Goal: Task Accomplishment & Management: Use online tool/utility

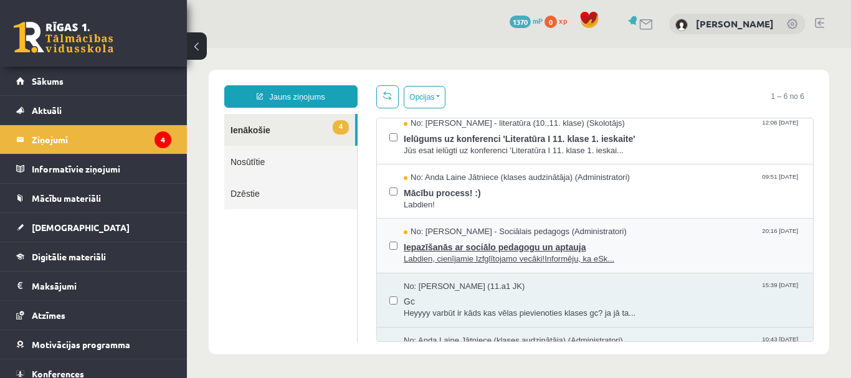
click at [466, 241] on span "Iepazīšanās ar sociālo pedagogu un aptauja" at bounding box center [602, 246] width 397 height 16
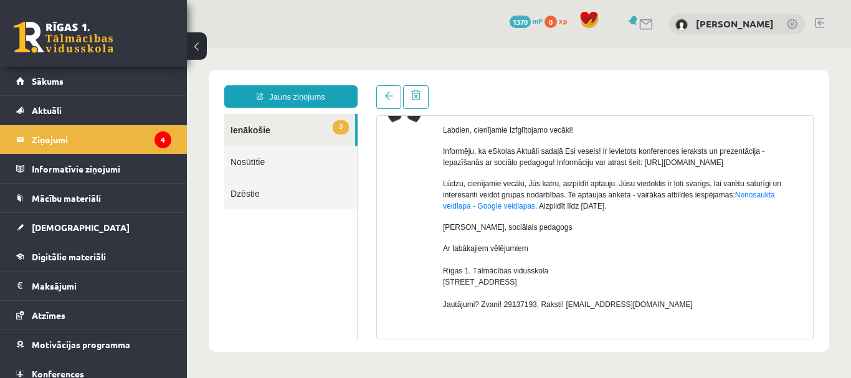
scroll to position [62, 0]
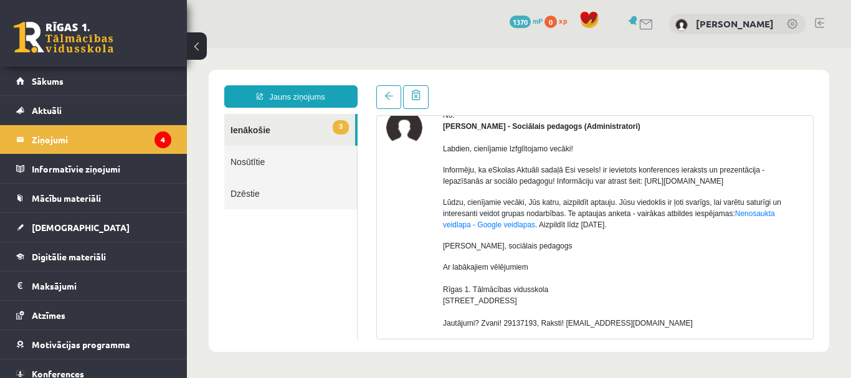
click at [260, 127] on link "3 Ienākošie" at bounding box center [289, 130] width 131 height 32
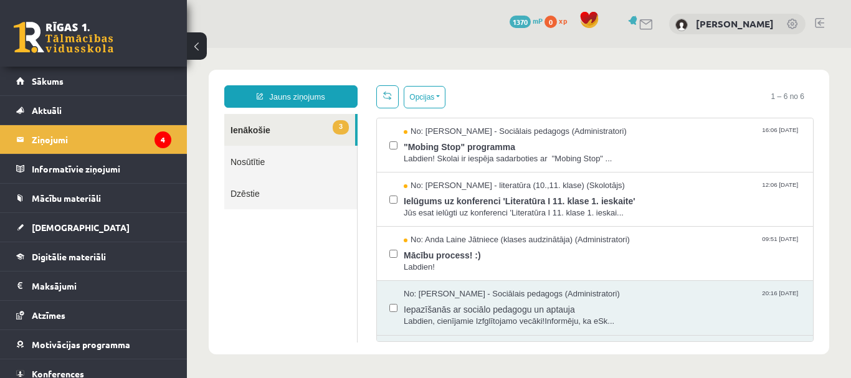
scroll to position [0, 0]
click at [562, 234] on span "No: Anda Laine Jātniece (klases audzinātāja) (Administratori)" at bounding box center [517, 240] width 226 height 12
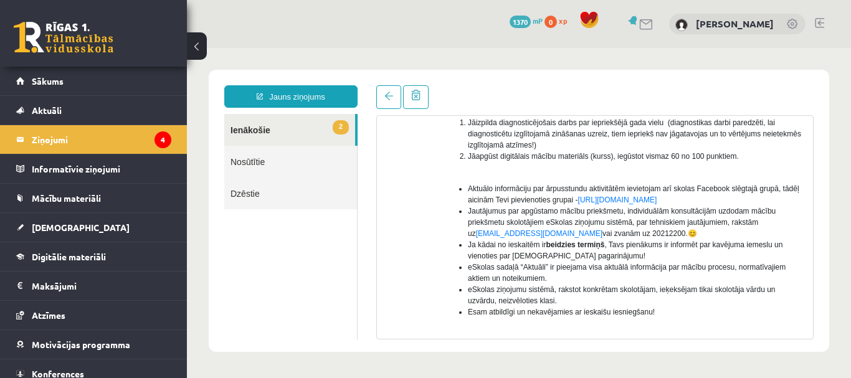
scroll to position [249, 0]
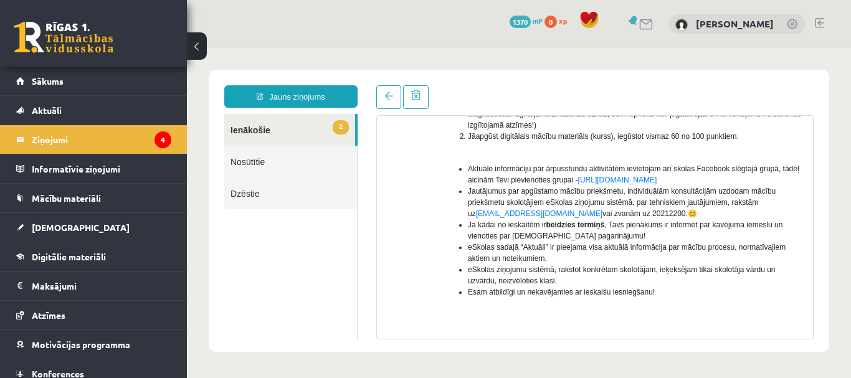
click at [294, 130] on link "2 Ienākošie" at bounding box center [289, 130] width 131 height 32
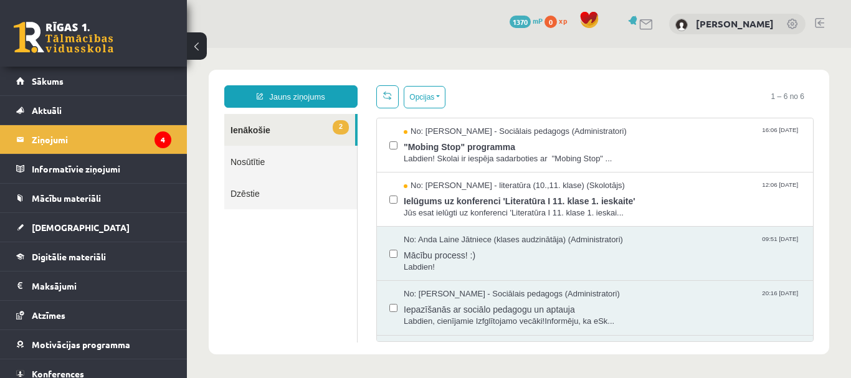
scroll to position [0, 0]
click at [512, 196] on span "Ielūgums uz konferenci 'Literatūra I 11. klase 1. ieskaite'" at bounding box center [602, 200] width 397 height 16
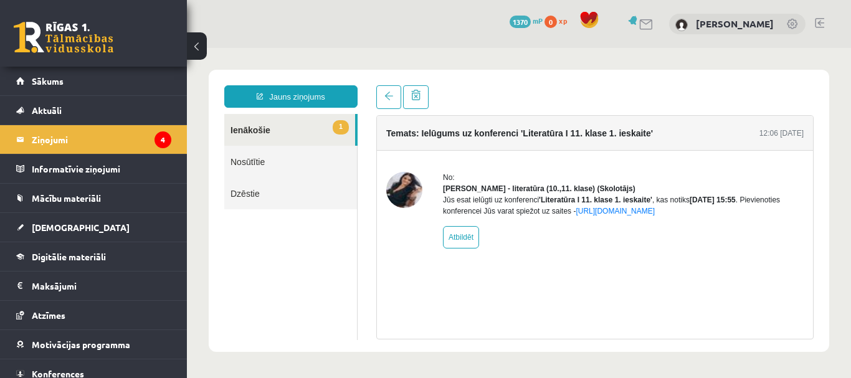
click at [281, 133] on link "1 Ienākošie" at bounding box center [289, 130] width 131 height 32
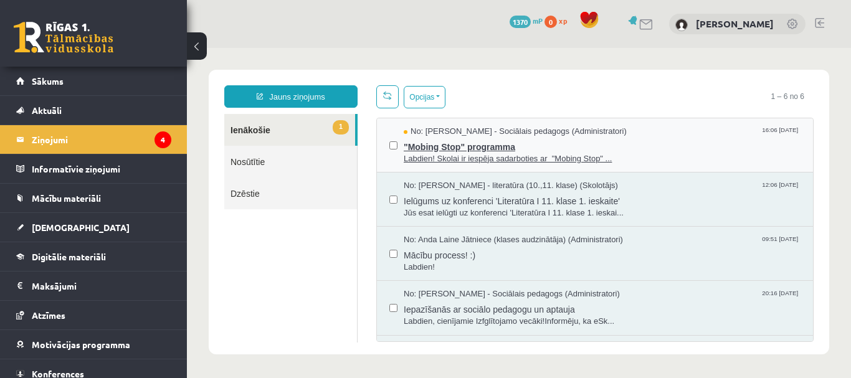
click at [469, 143] on span ""Mobing Stop" programma" at bounding box center [602, 146] width 397 height 16
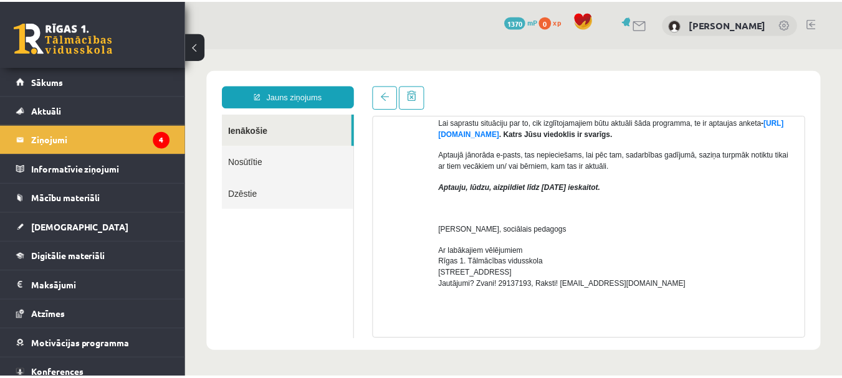
scroll to position [198, 0]
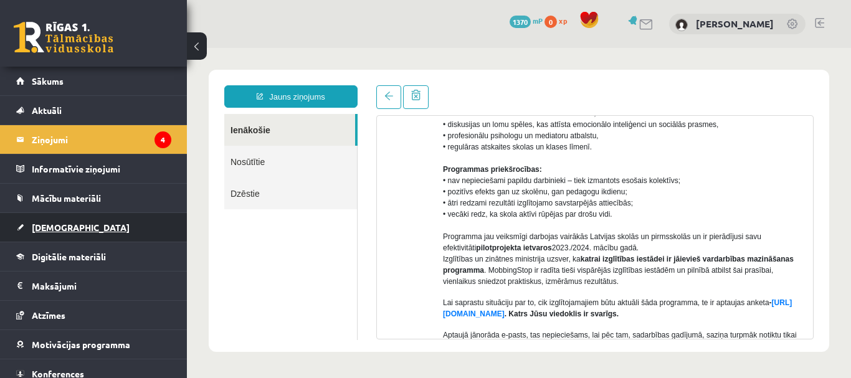
click at [82, 224] on link "[DEMOGRAPHIC_DATA]" at bounding box center [93, 227] width 155 height 29
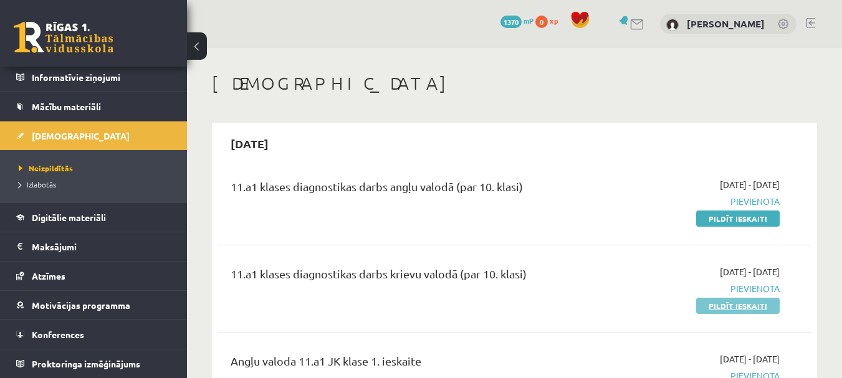
click at [725, 301] on link "Pildīt ieskaiti" at bounding box center [738, 306] width 84 height 16
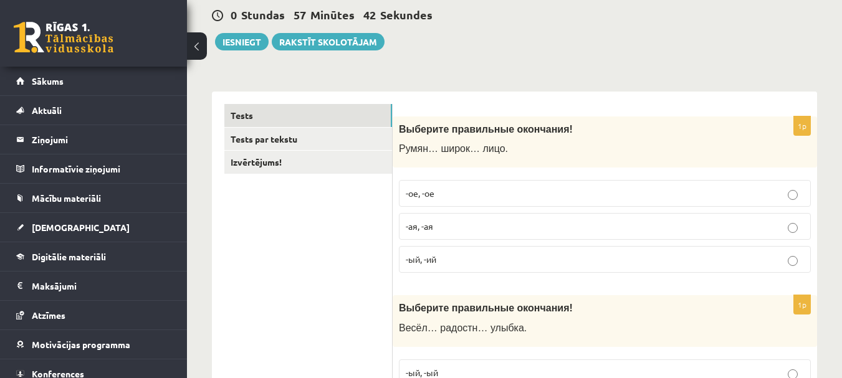
scroll to position [125, 0]
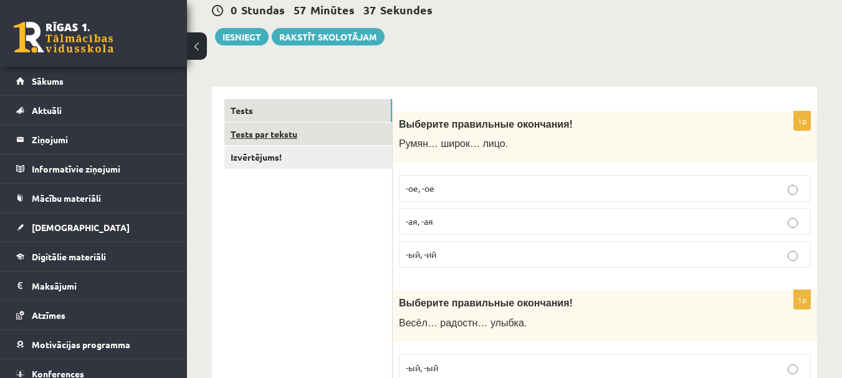
click at [285, 135] on link "Tests par tekstu" at bounding box center [308, 134] width 168 height 23
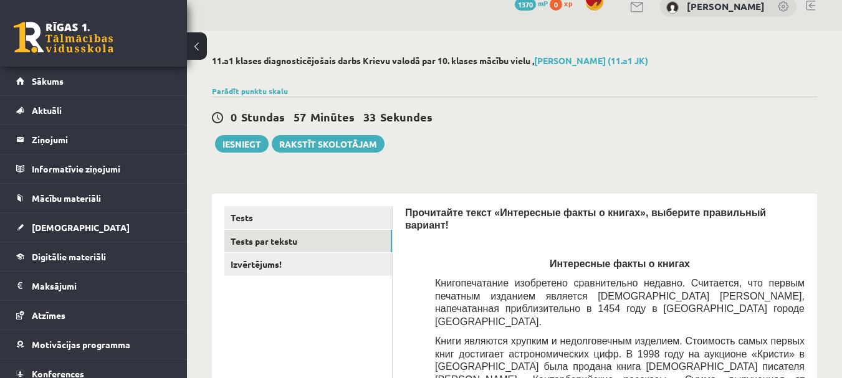
scroll to position [0, 0]
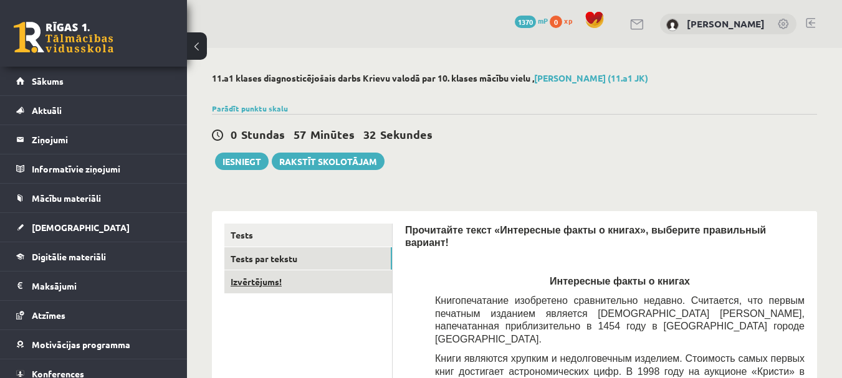
click at [296, 284] on link "Izvērtējums!" at bounding box center [308, 282] width 168 height 23
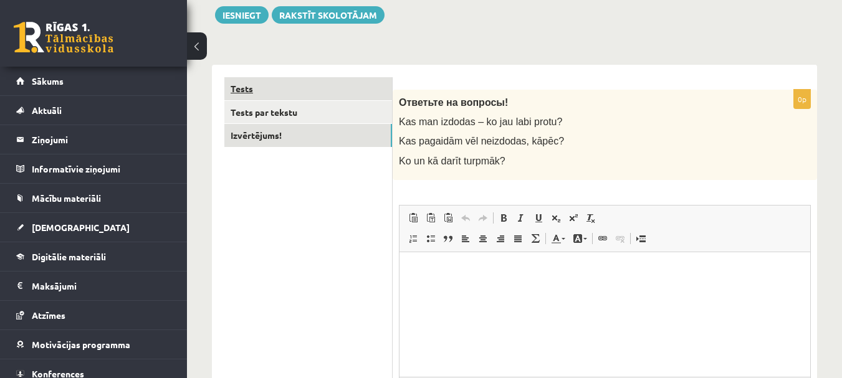
click at [280, 93] on link "Tests" at bounding box center [308, 88] width 168 height 23
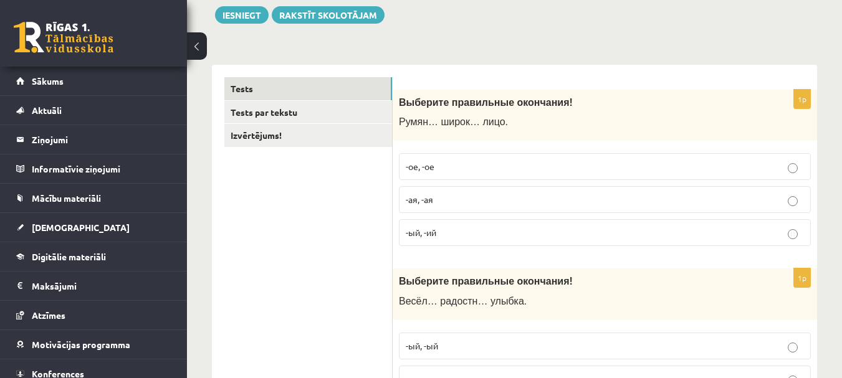
click at [416, 168] on span "-ое, -ое" at bounding box center [420, 166] width 29 height 11
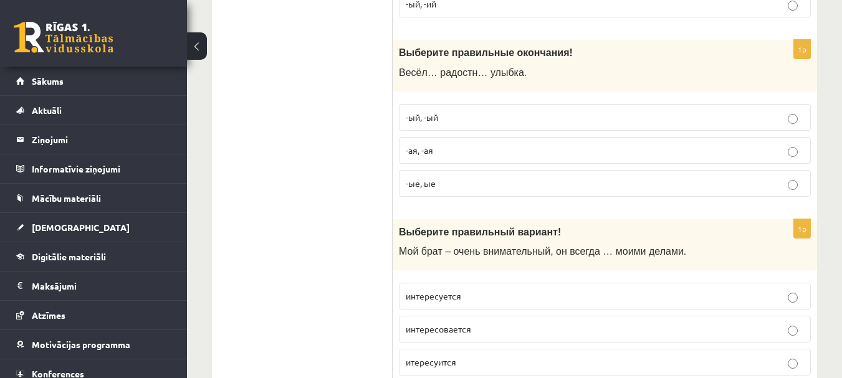
scroll to position [396, 0]
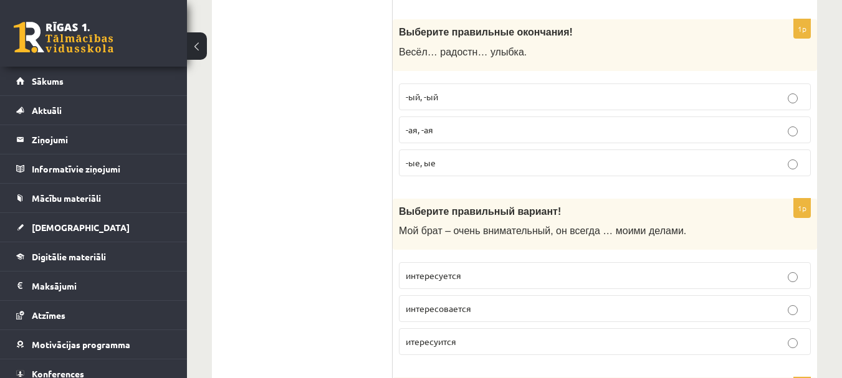
click at [436, 128] on p "-ая, -ая" at bounding box center [605, 129] width 398 height 13
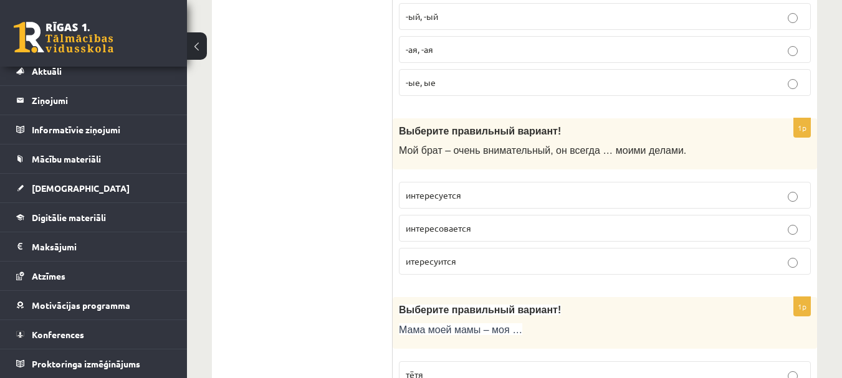
scroll to position [499, 0]
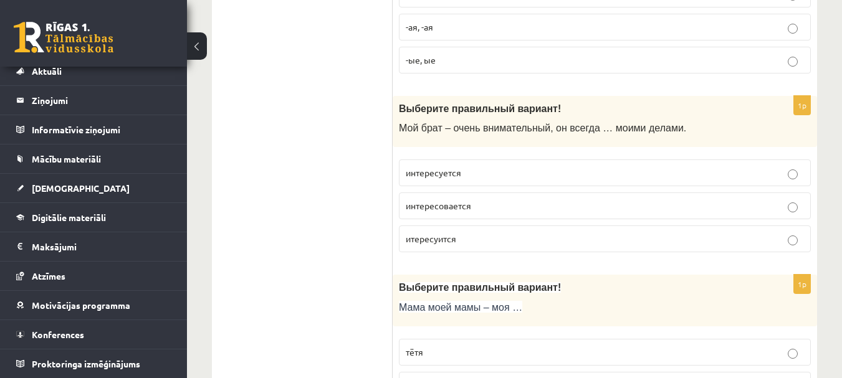
click at [549, 163] on label "интересуется" at bounding box center [605, 173] width 412 height 27
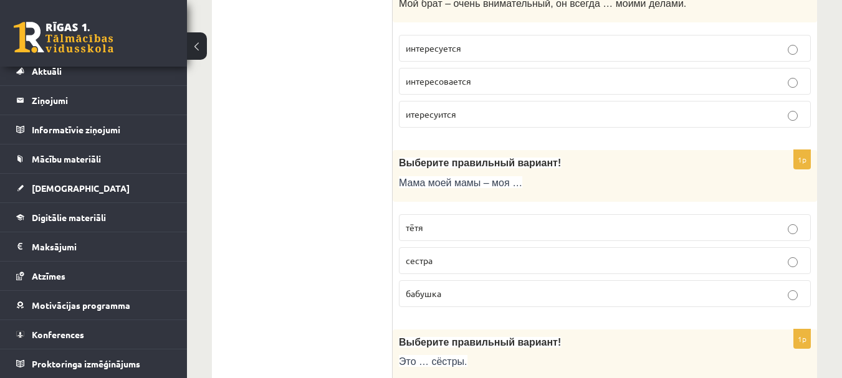
scroll to position [686, 0]
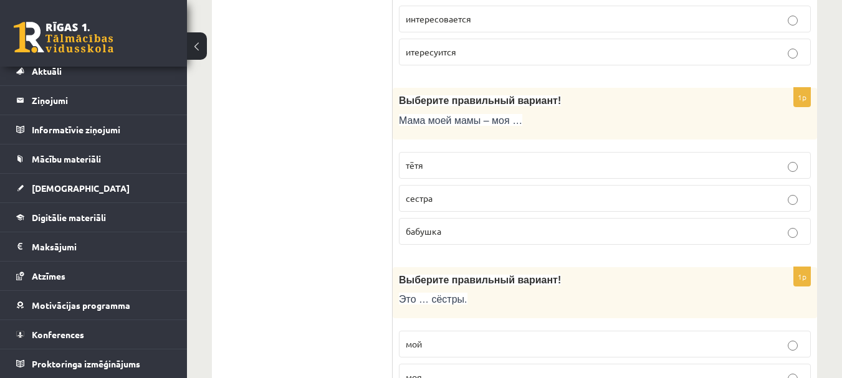
click at [434, 229] on span "бабушка" at bounding box center [424, 231] width 36 height 11
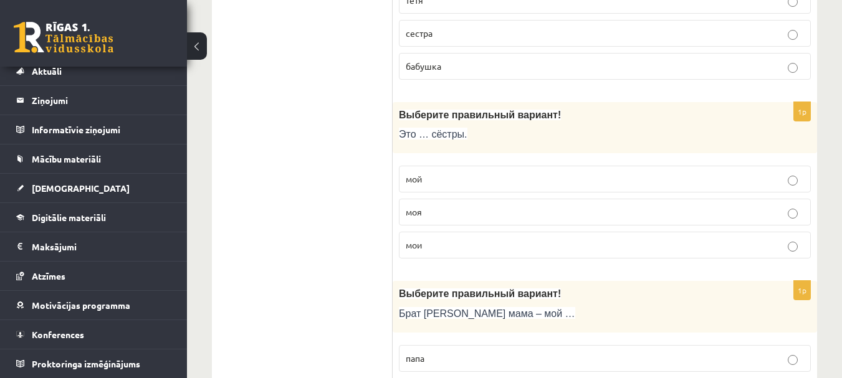
scroll to position [873, 0]
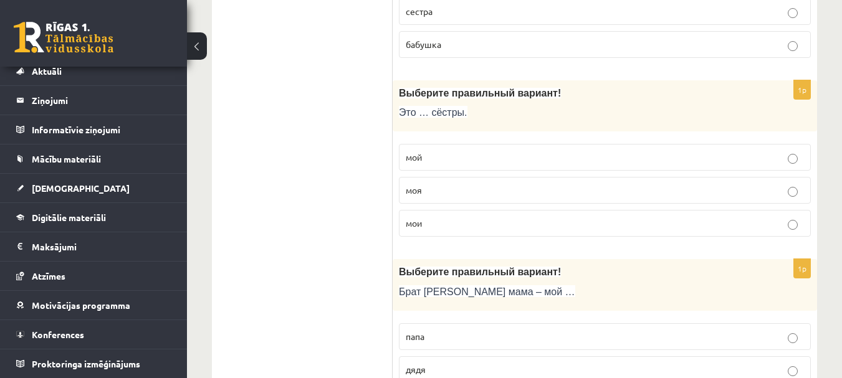
click at [429, 159] on p "мой" at bounding box center [605, 157] width 398 height 13
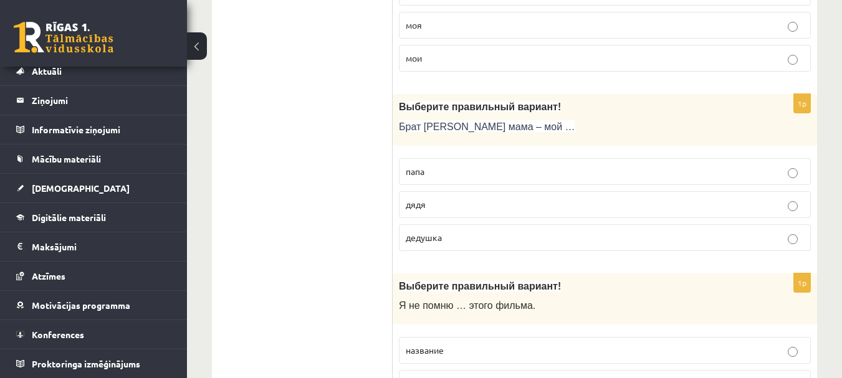
scroll to position [1060, 0]
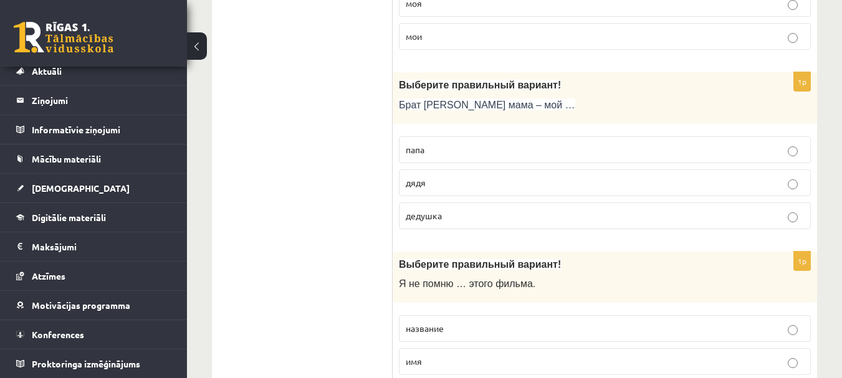
click at [422, 186] on span "дядя" at bounding box center [416, 182] width 20 height 11
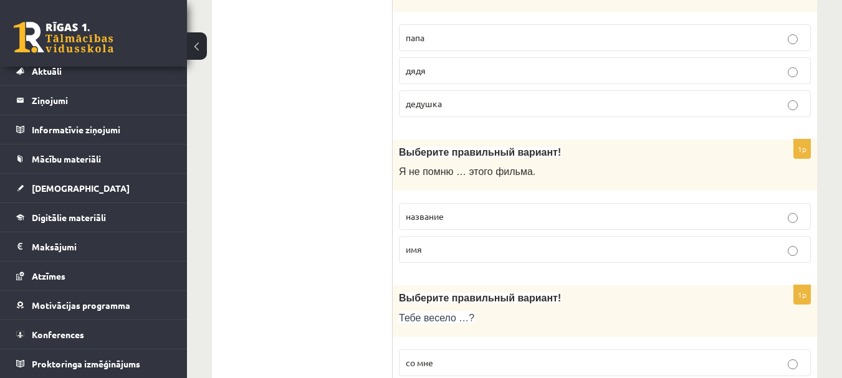
scroll to position [1184, 0]
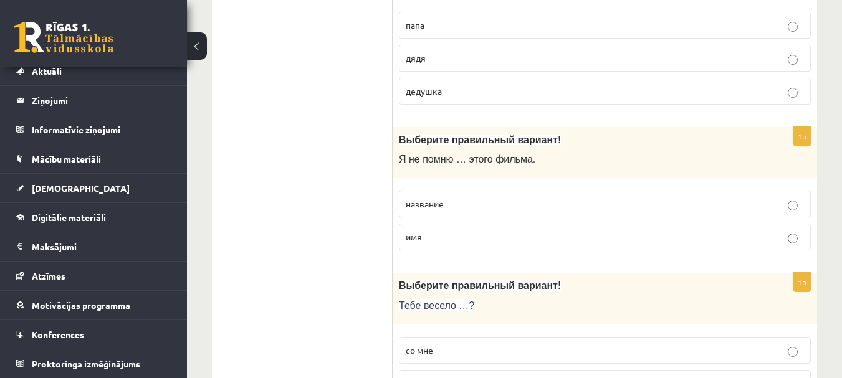
click at [421, 195] on label "название" at bounding box center [605, 204] width 412 height 27
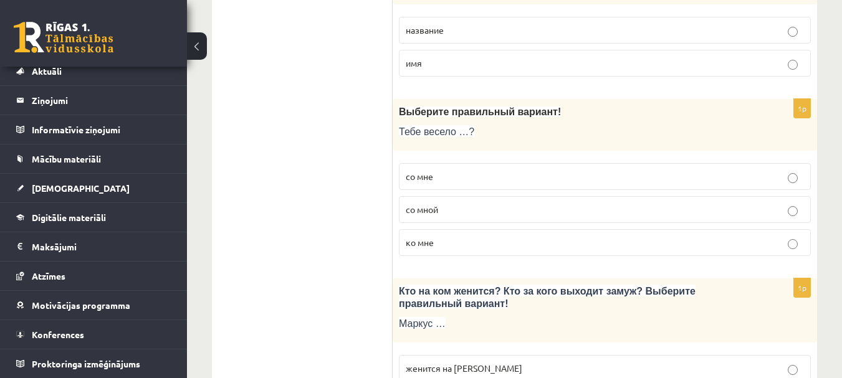
scroll to position [1434, 0]
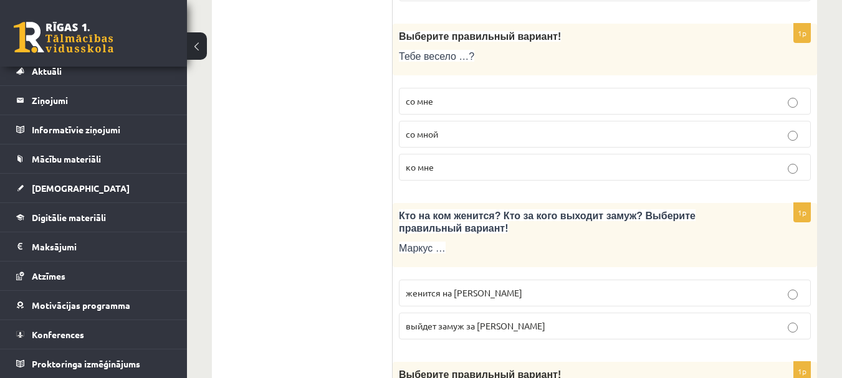
click at [429, 127] on label "со мной" at bounding box center [605, 134] width 412 height 27
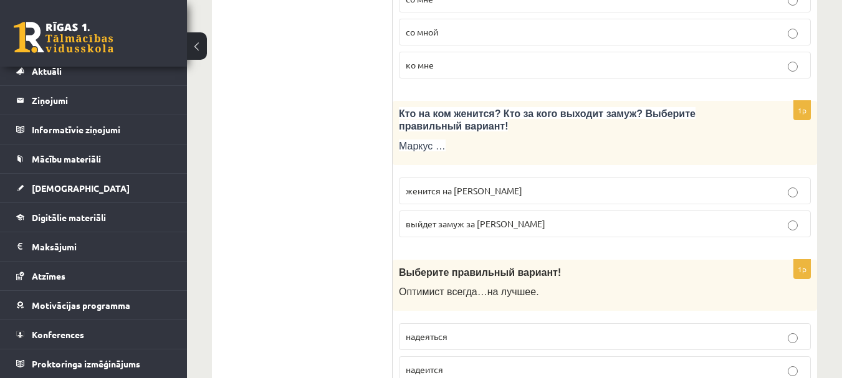
scroll to position [1558, 0]
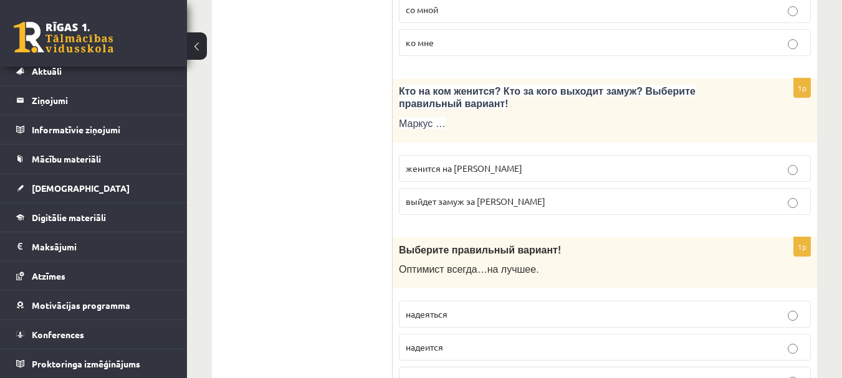
click at [471, 170] on span "женится на Агнии" at bounding box center [464, 168] width 117 height 11
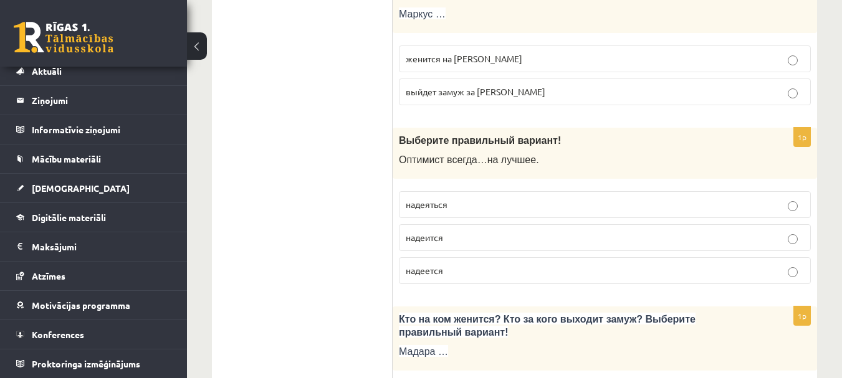
scroll to position [1745, 0]
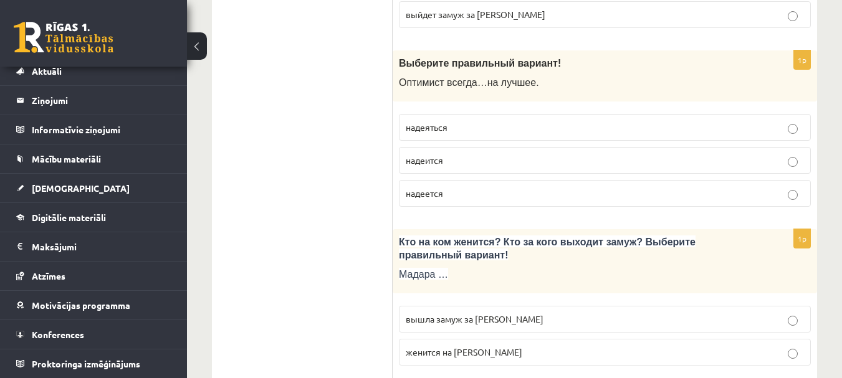
click at [421, 157] on span "надеится" at bounding box center [424, 160] width 37 height 11
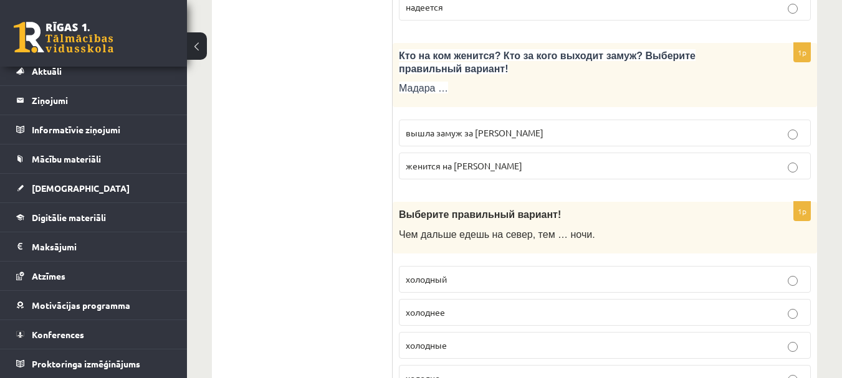
scroll to position [1932, 0]
click at [498, 128] on span "вышла замуж за Марка" at bounding box center [475, 132] width 138 height 11
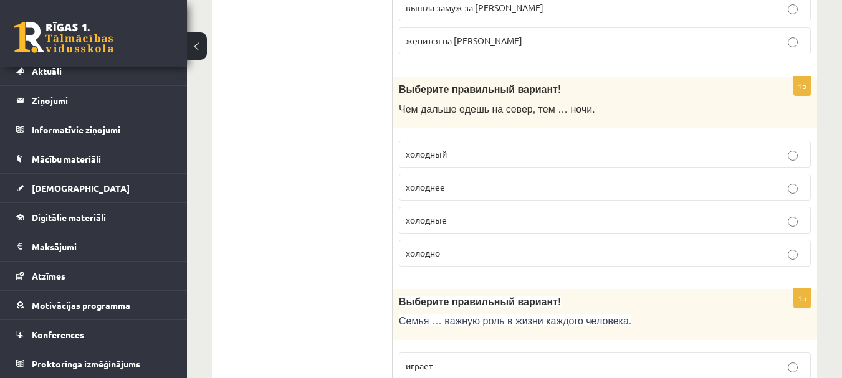
scroll to position [2119, 0]
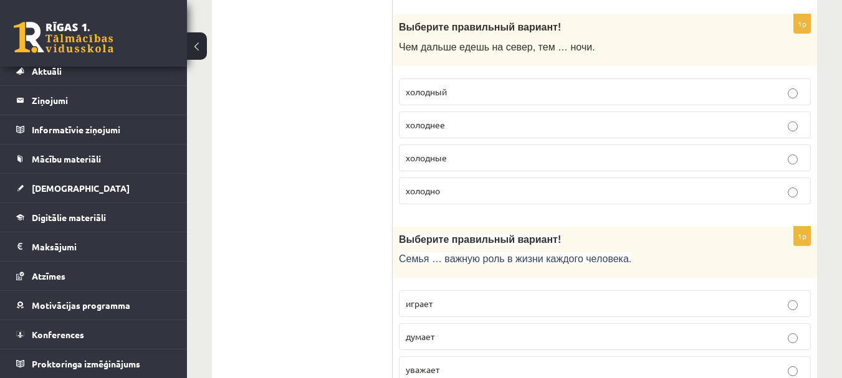
click at [423, 161] on span "холодные" at bounding box center [426, 157] width 41 height 11
click at [424, 97] on span "холодный" at bounding box center [426, 91] width 41 height 11
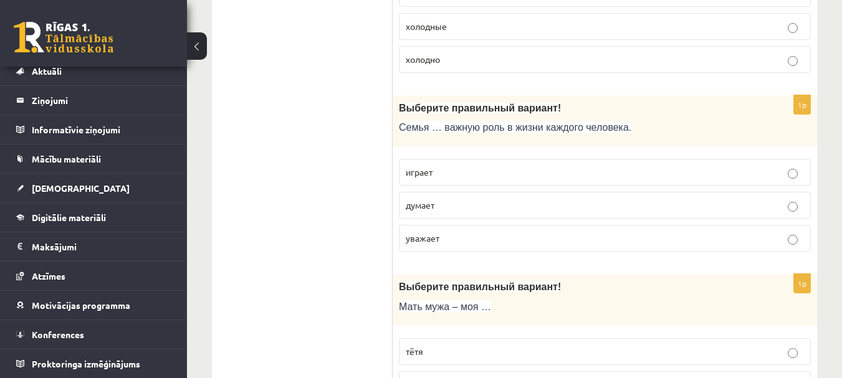
scroll to position [2313, 0]
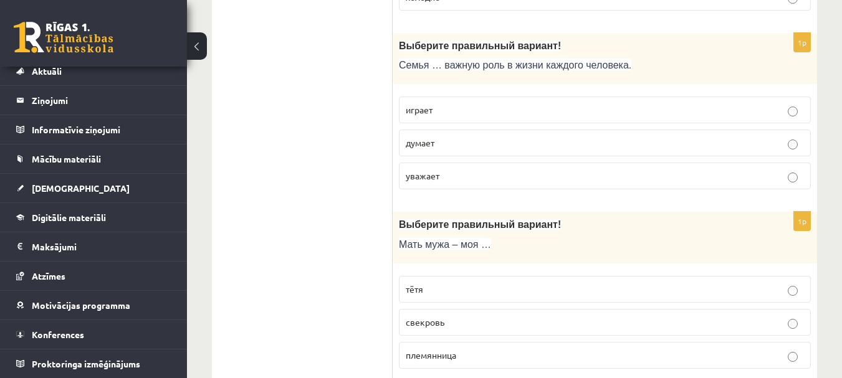
click at [458, 107] on p "играет" at bounding box center [605, 109] width 398 height 13
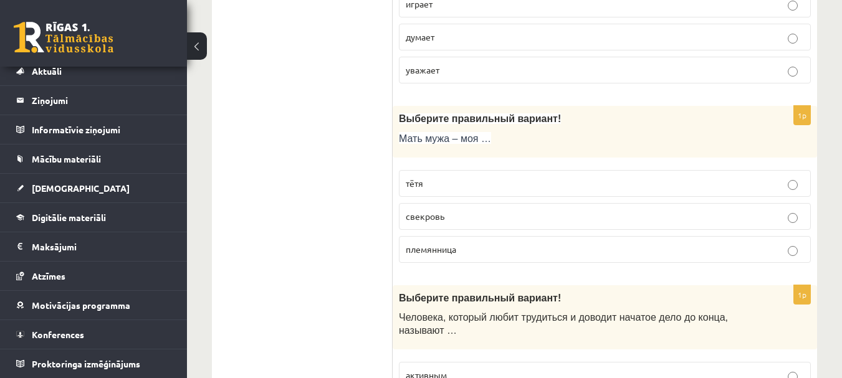
scroll to position [2500, 0]
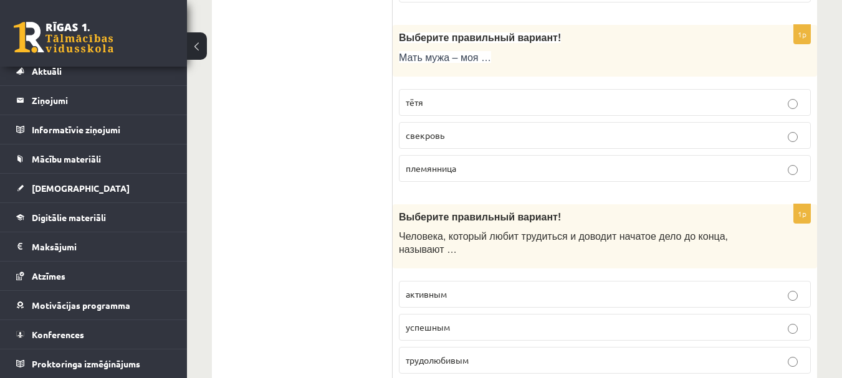
click at [406, 138] on span "свекровь" at bounding box center [425, 135] width 39 height 11
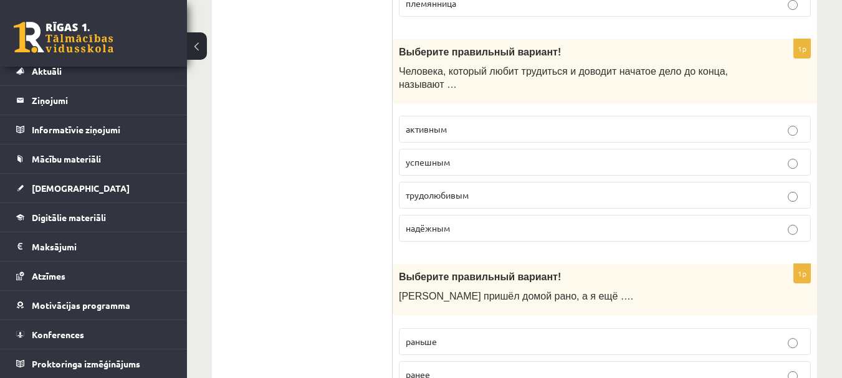
scroll to position [2687, 0]
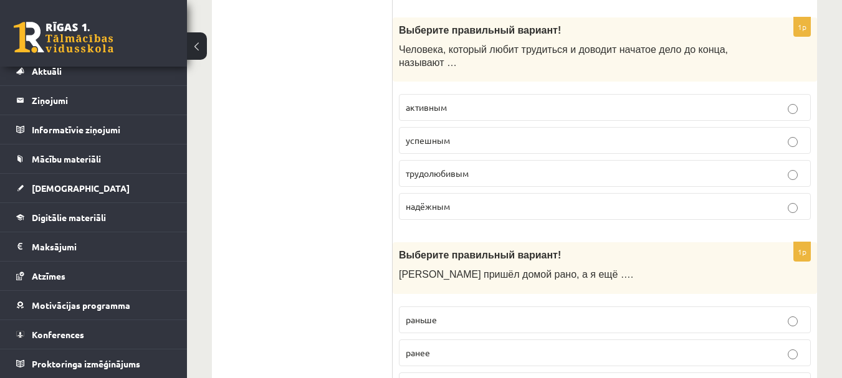
click at [421, 176] on span "трудолюбивым" at bounding box center [437, 173] width 63 height 11
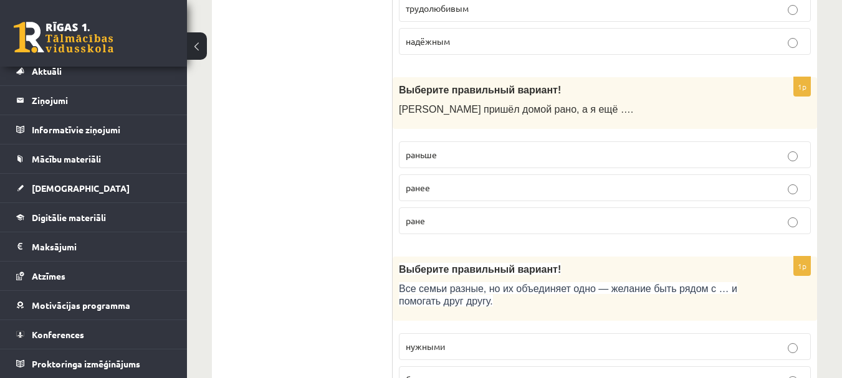
scroll to position [2874, 0]
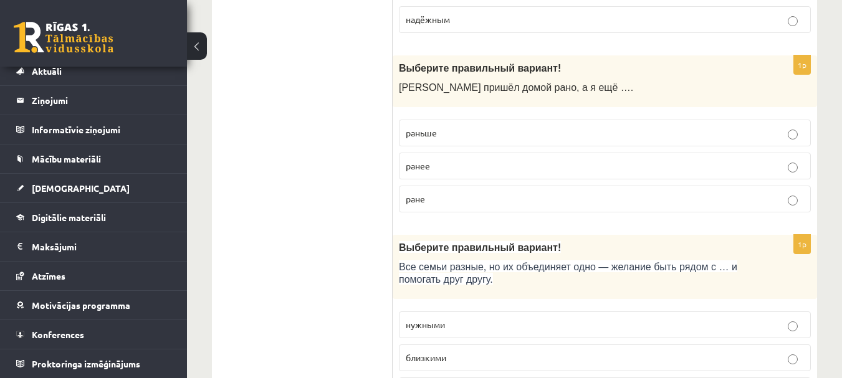
click at [429, 127] on p "раньше" at bounding box center [605, 133] width 398 height 13
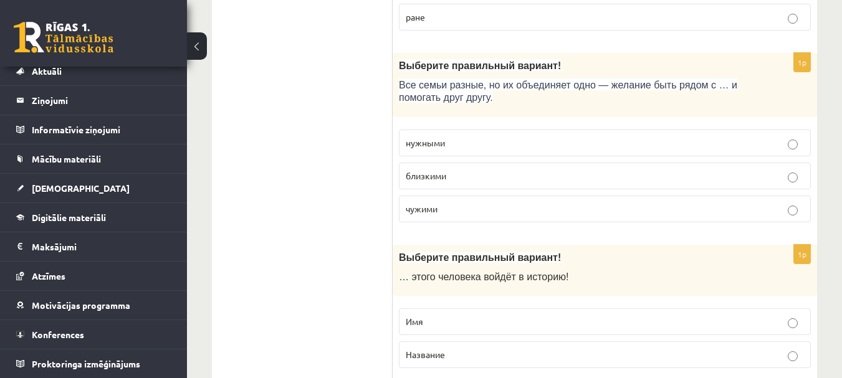
scroll to position [3061, 0]
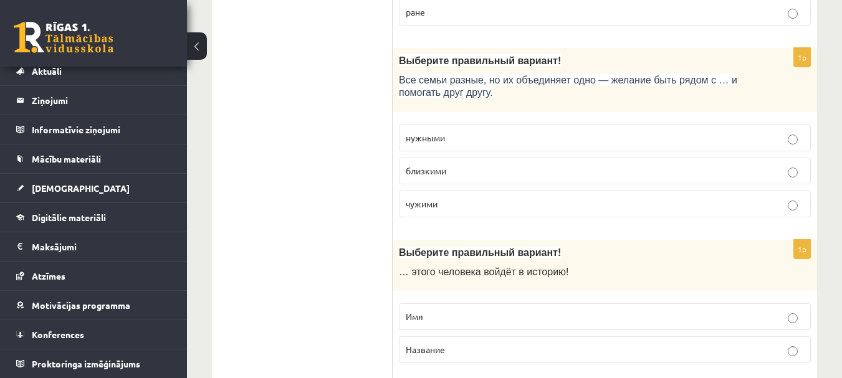
click at [456, 171] on p "близкими" at bounding box center [605, 171] width 398 height 13
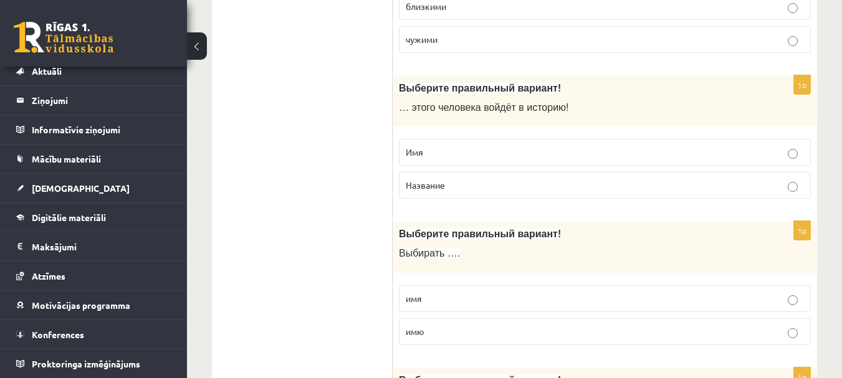
scroll to position [3248, 0]
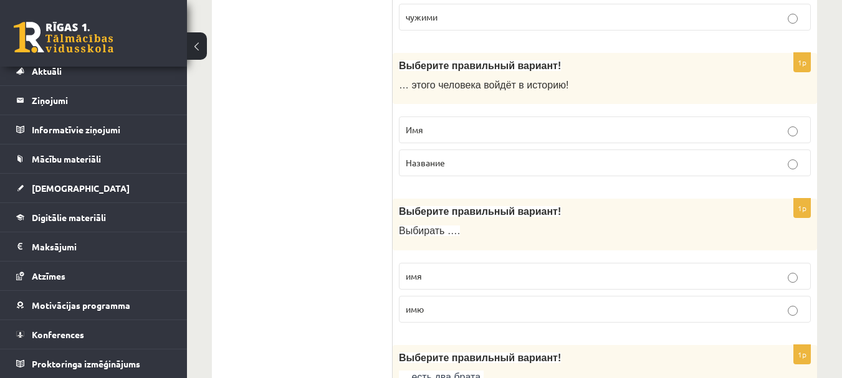
click at [482, 135] on p "Имя" at bounding box center [605, 129] width 398 height 13
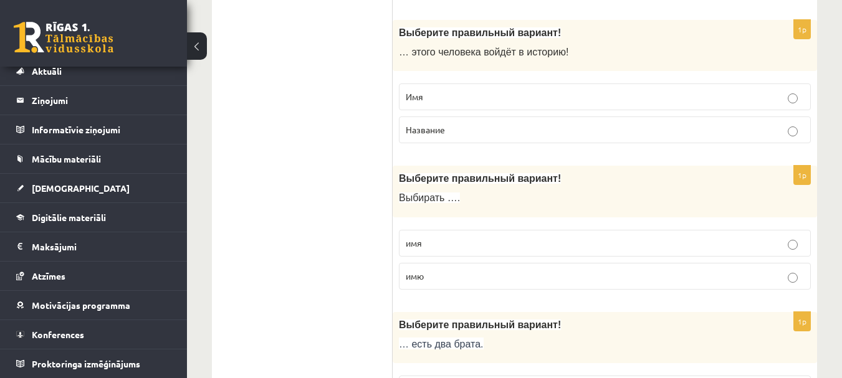
scroll to position [3373, 0]
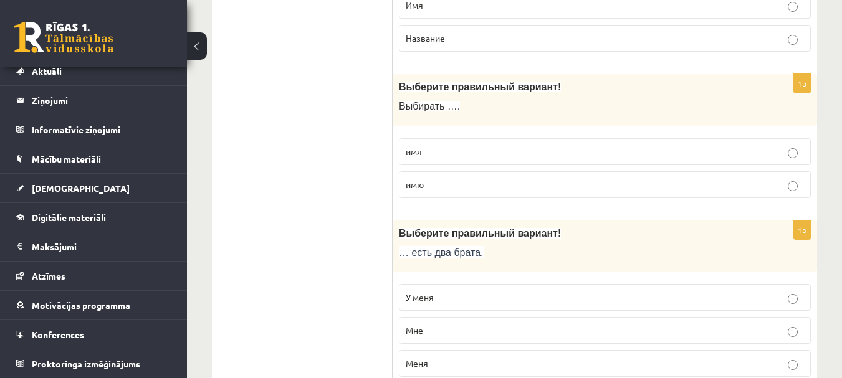
click at [436, 151] on p "имя" at bounding box center [605, 151] width 398 height 13
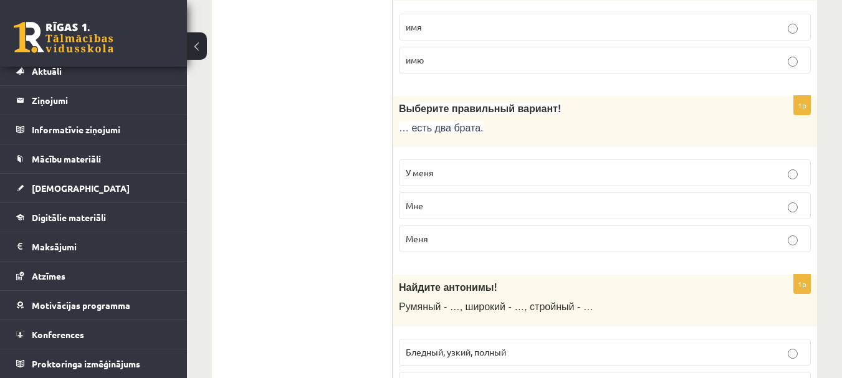
scroll to position [3560, 0]
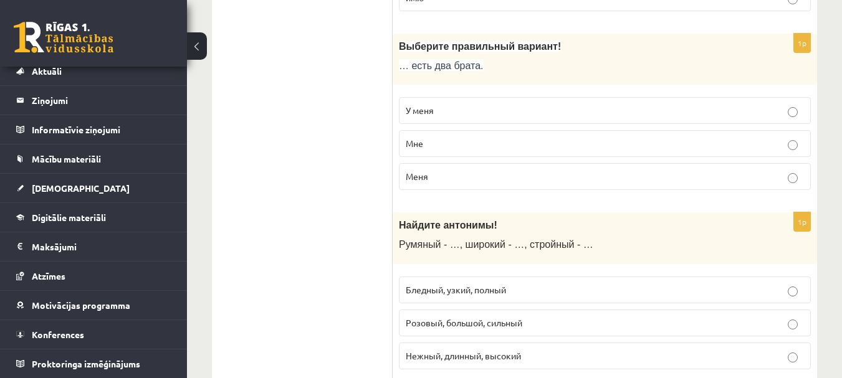
click at [426, 112] on span "У меня" at bounding box center [420, 110] width 28 height 11
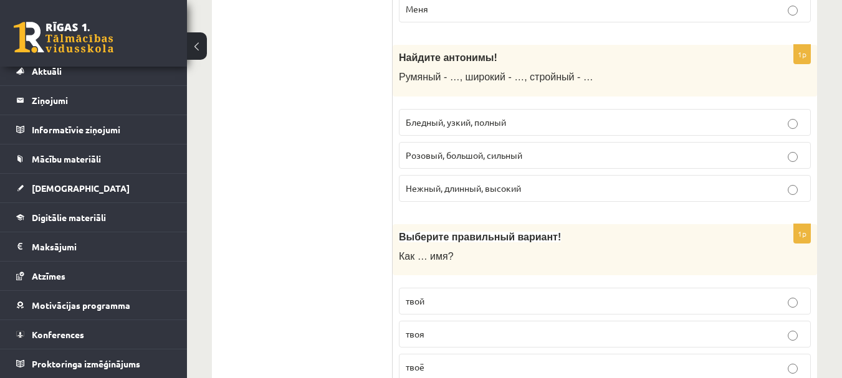
scroll to position [3747, 0]
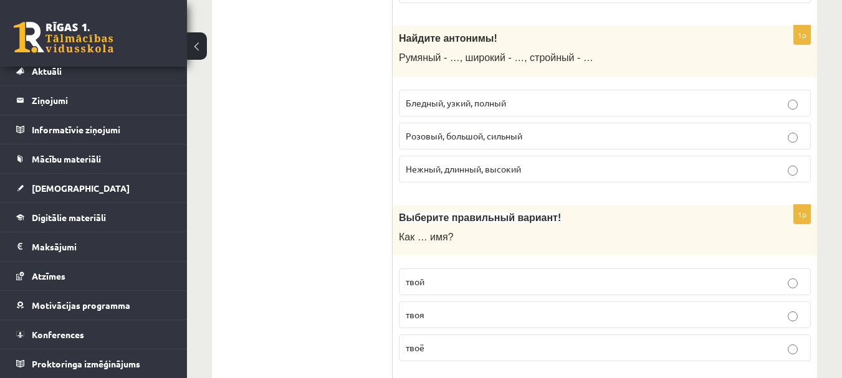
click at [529, 102] on p "Бледный, узкий, полный" at bounding box center [605, 103] width 398 height 13
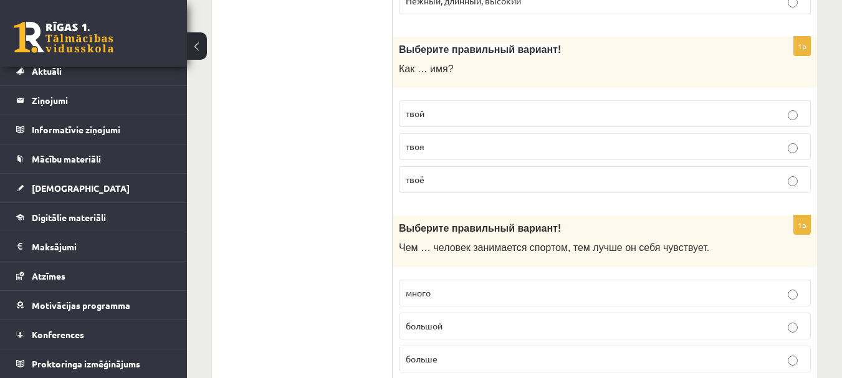
scroll to position [3934, 0]
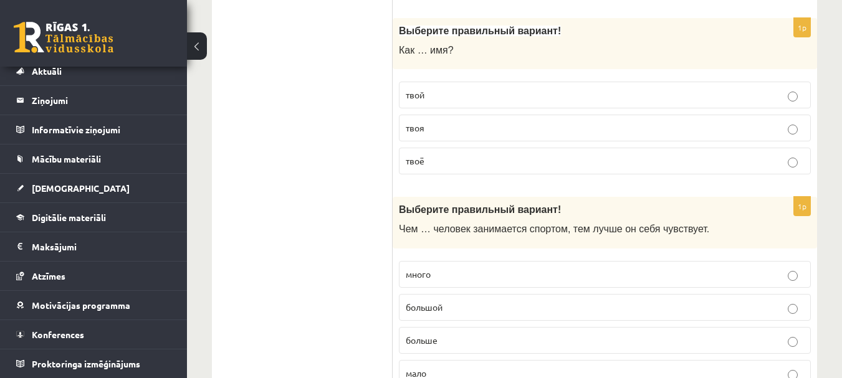
click at [437, 127] on p "твоя" at bounding box center [605, 128] width 398 height 13
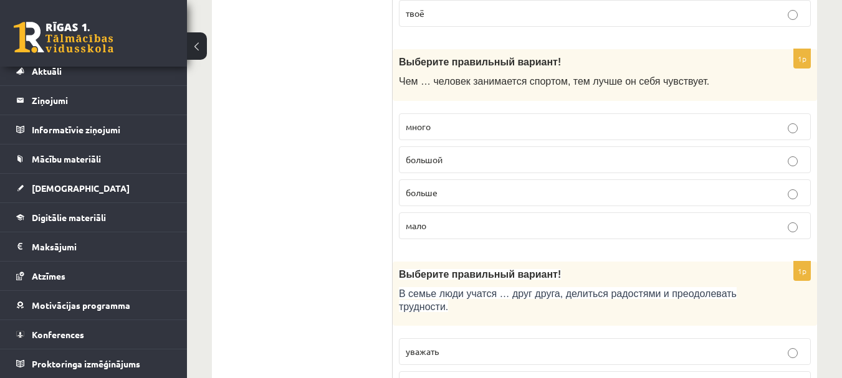
scroll to position [4058, 0]
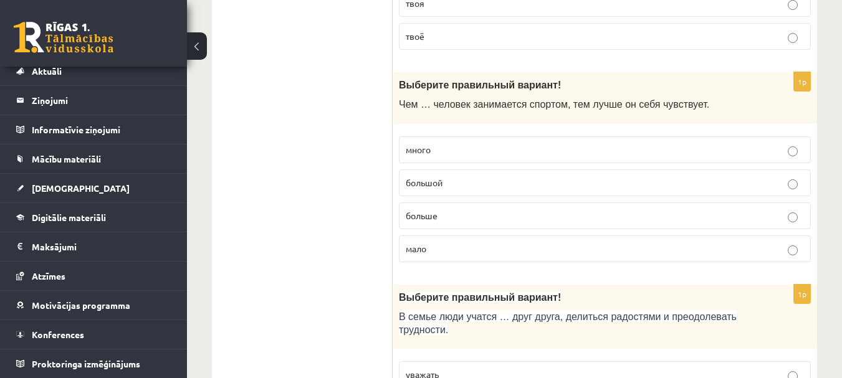
click at [408, 214] on span "больше" at bounding box center [422, 215] width 32 height 11
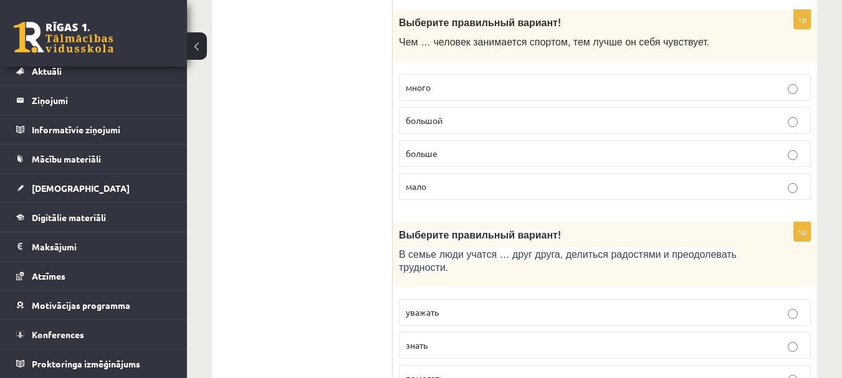
scroll to position [4183, 0]
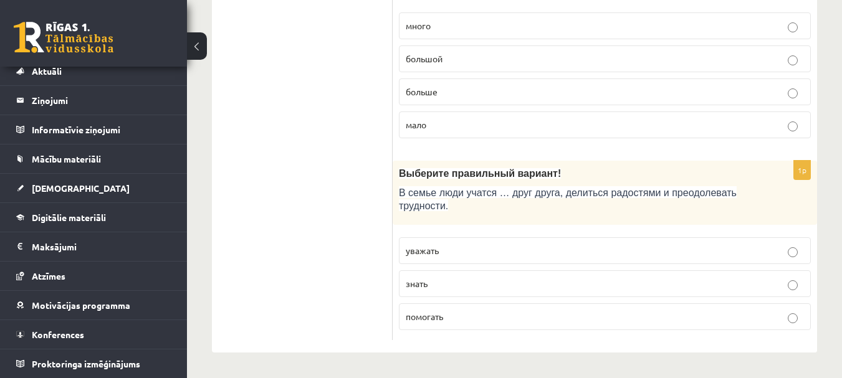
click at [460, 244] on p "уважать" at bounding box center [605, 250] width 398 height 13
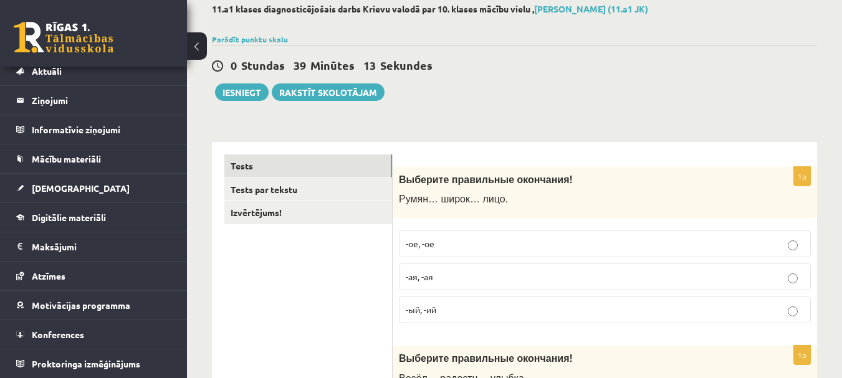
scroll to position [0, 0]
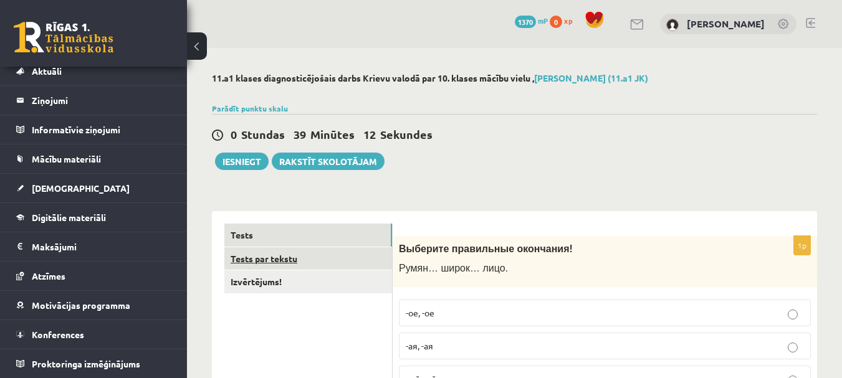
click at [236, 255] on link "Tests par tekstu" at bounding box center [308, 258] width 168 height 23
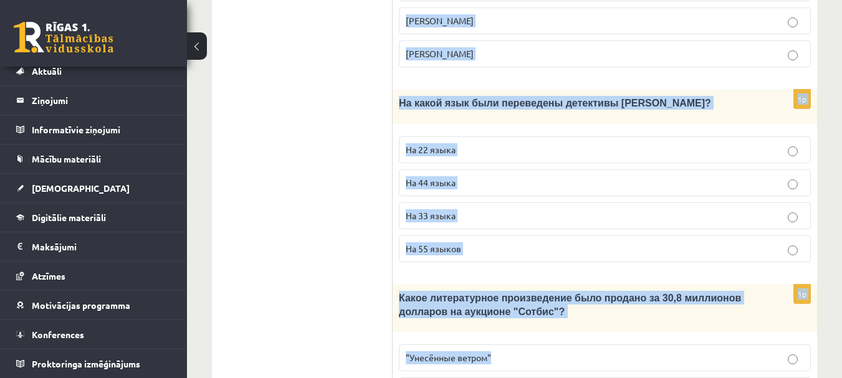
scroll to position [1415, 0]
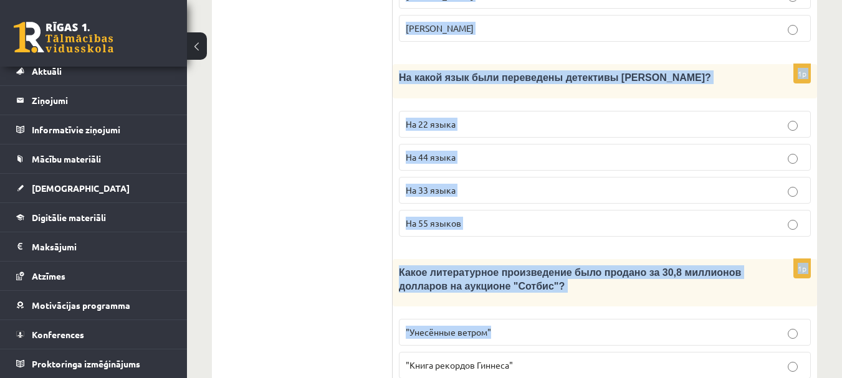
drag, startPoint x: 545, startPoint y: 90, endPoint x: 671, endPoint y: 329, distance: 269.9
copy form "Интересные факты о книгах Книгопечатание изобретено сравнительно недавно. Счита…"
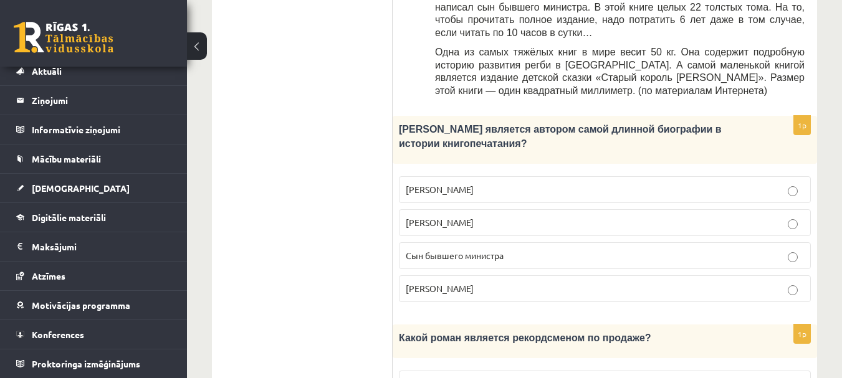
scroll to position [729, 0]
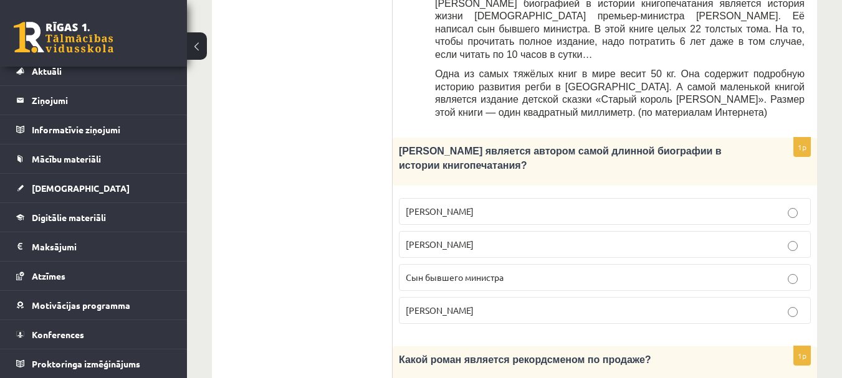
click at [461, 272] on span "Сын бывшего министра" at bounding box center [455, 277] width 98 height 11
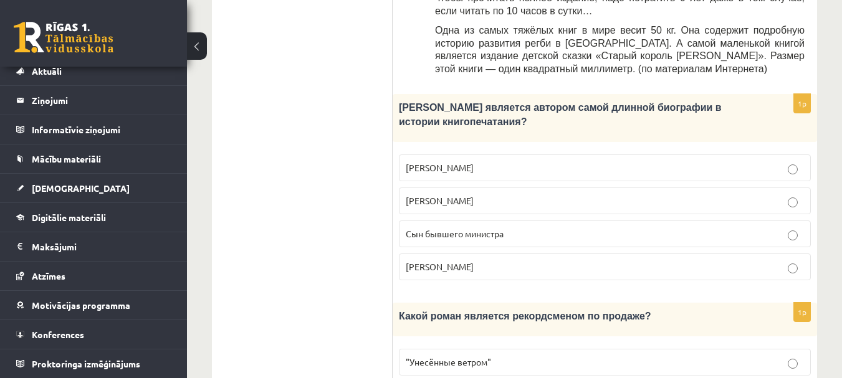
scroll to position [792, 0]
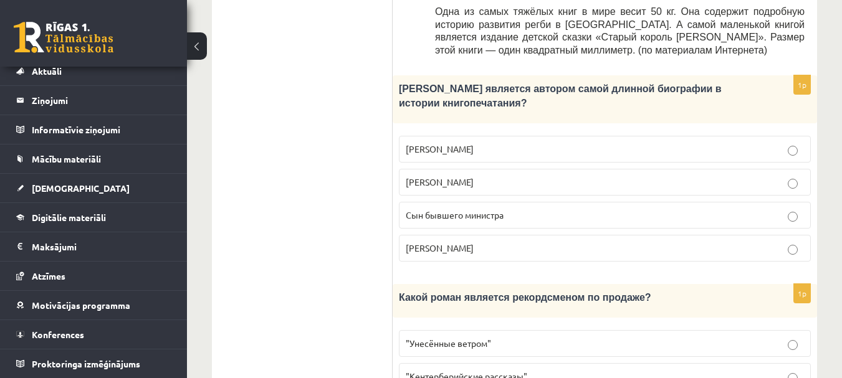
click at [446, 338] on span ""Унесённые ветром"" at bounding box center [448, 343] width 85 height 11
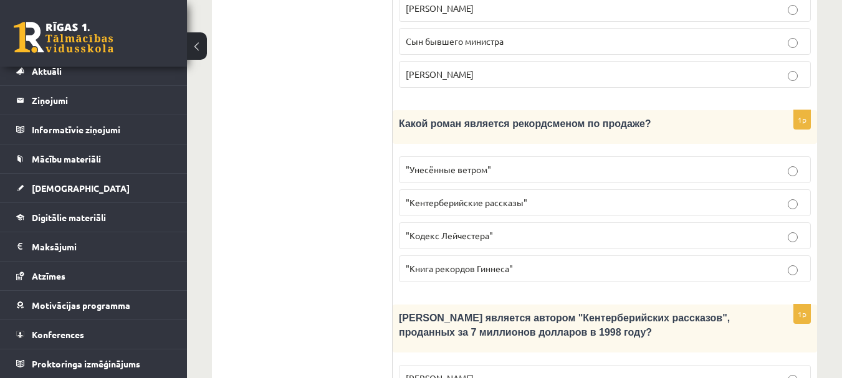
scroll to position [1103, 0]
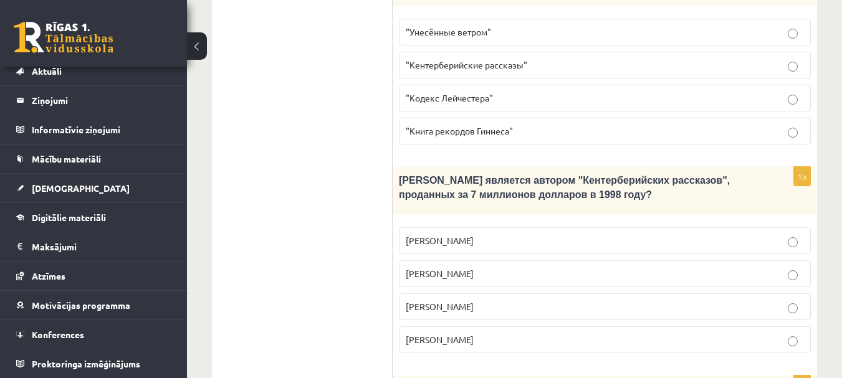
click at [418, 301] on span "Джефри Чосер" at bounding box center [440, 306] width 68 height 11
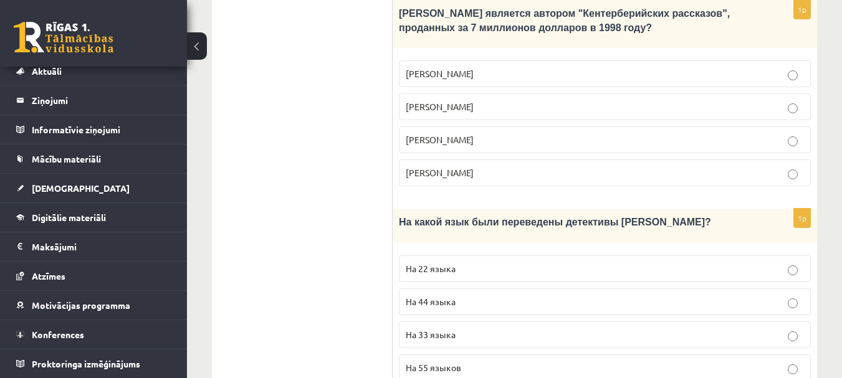
scroll to position [1290, 0]
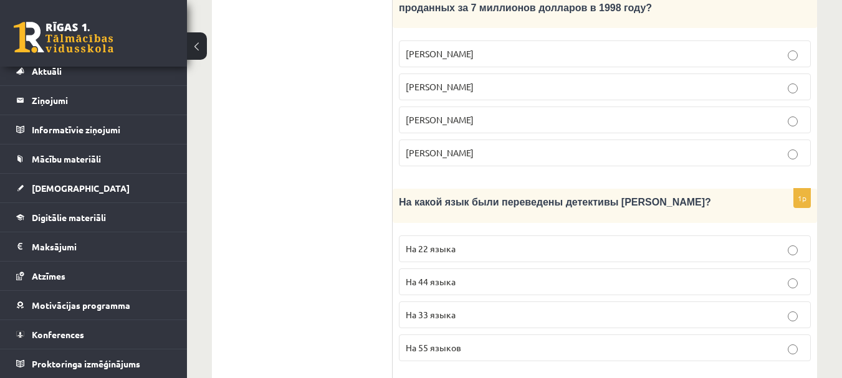
click at [460, 276] on p "На 44 языка" at bounding box center [605, 282] width 398 height 13
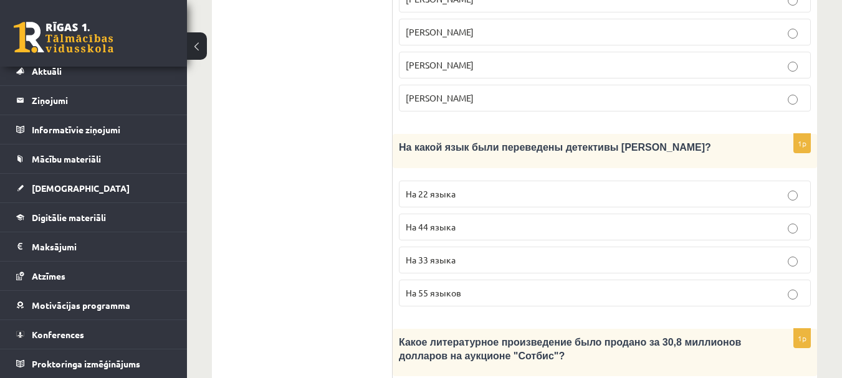
scroll to position [1415, 0]
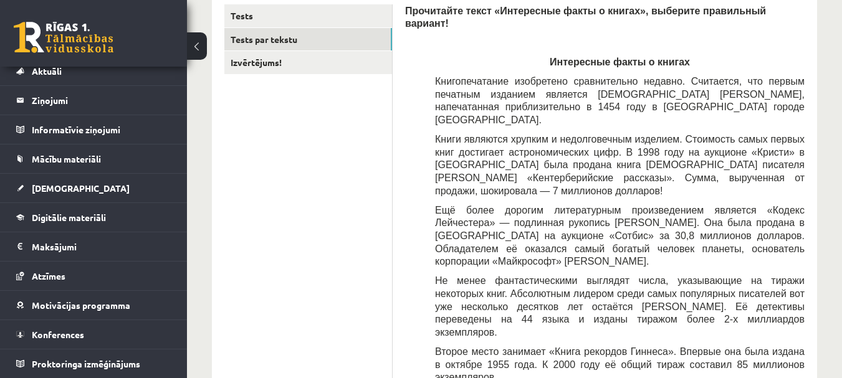
scroll to position [0, 0]
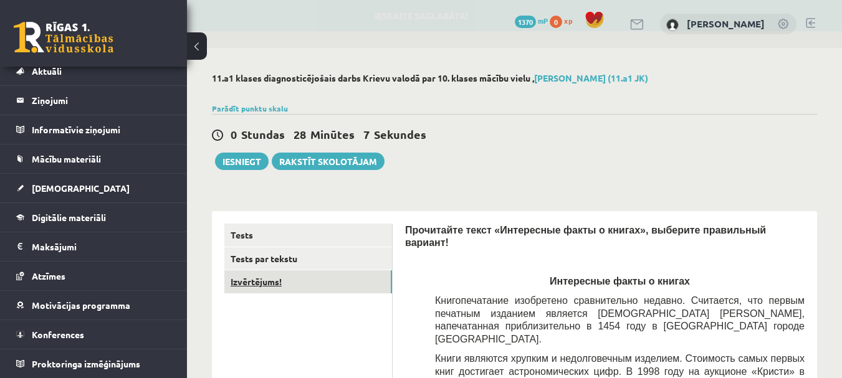
click at [306, 281] on link "Izvērtējums!" at bounding box center [308, 282] width 168 height 23
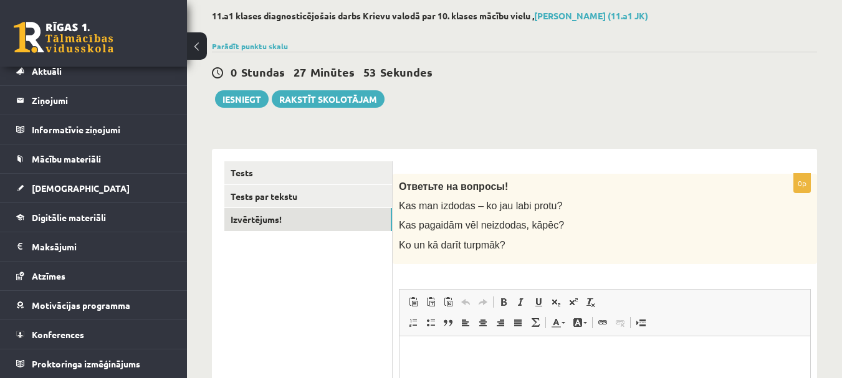
scroll to position [125, 0]
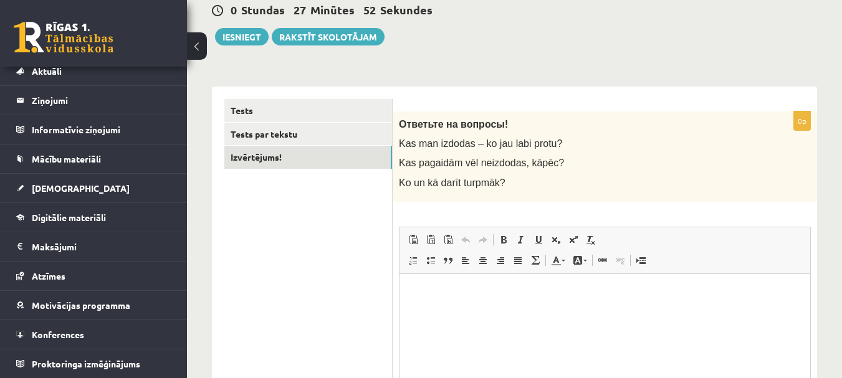
click at [480, 286] on p "Bagātinātā teksta redaktors, wiswyg-editor-user-answer-47024914691480" at bounding box center [605, 292] width 386 height 13
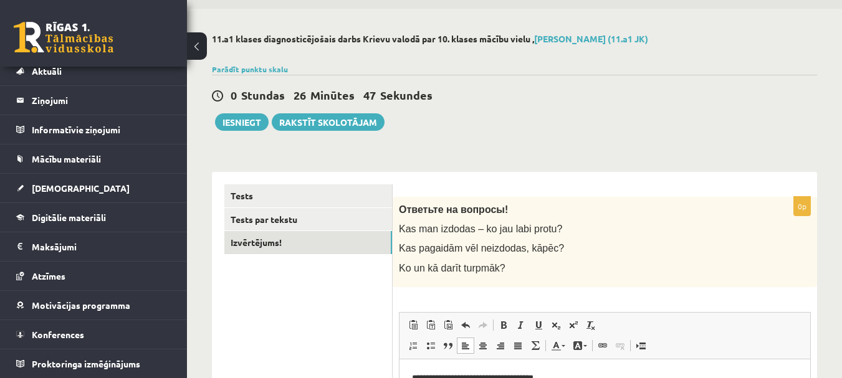
scroll to position [22, 0]
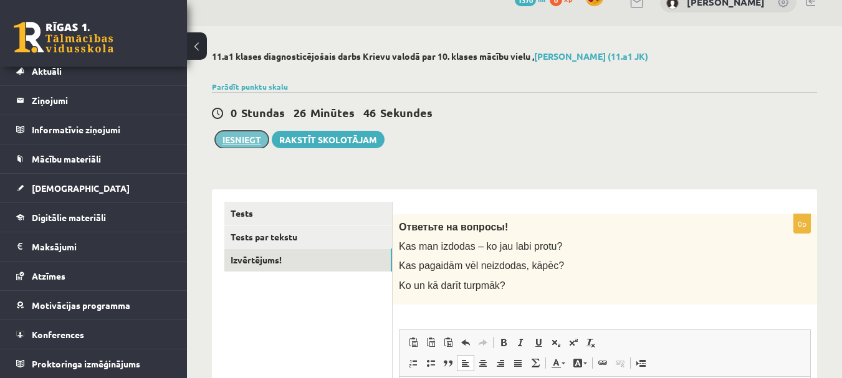
click at [251, 140] on button "Iesniegt" at bounding box center [242, 139] width 54 height 17
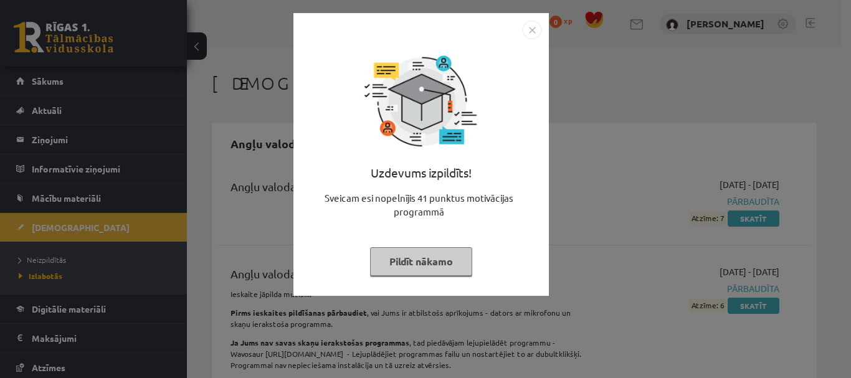
click at [534, 31] on img "Close" at bounding box center [532, 30] width 19 height 19
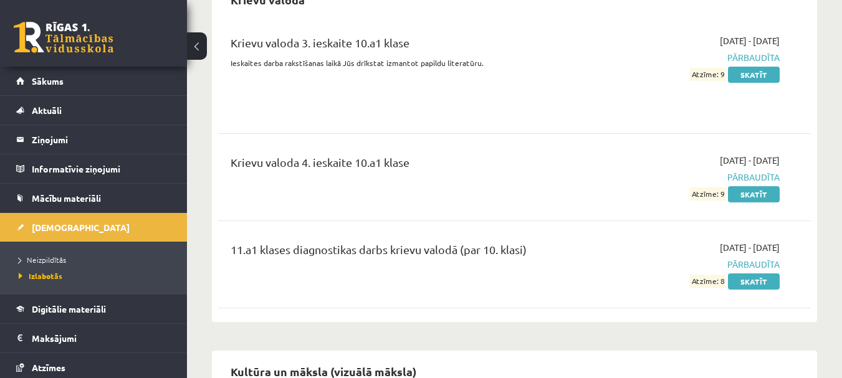
scroll to position [1932, 0]
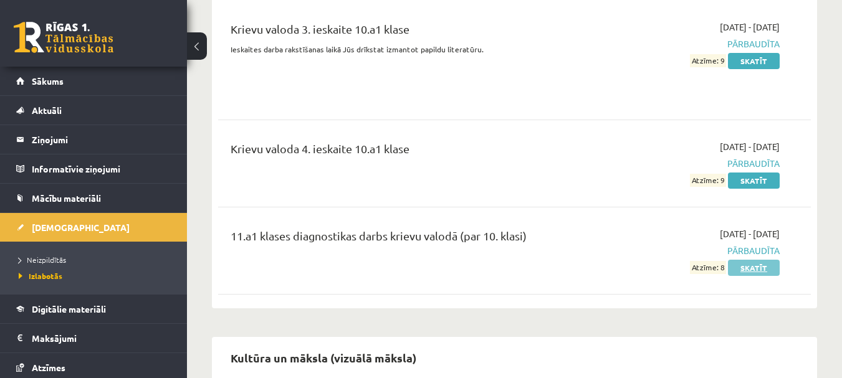
click at [746, 260] on link "Skatīt" at bounding box center [754, 268] width 52 height 16
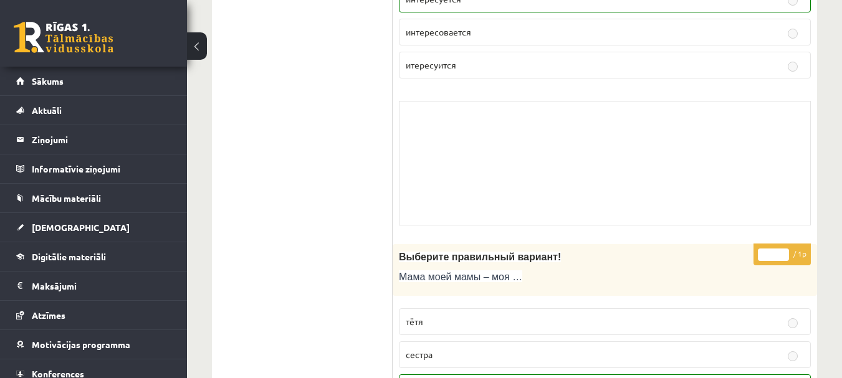
scroll to position [561, 0]
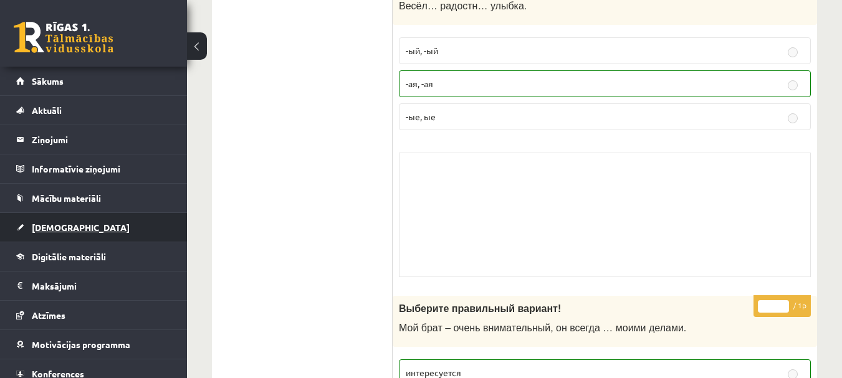
click at [55, 223] on span "[DEMOGRAPHIC_DATA]" at bounding box center [81, 227] width 98 height 11
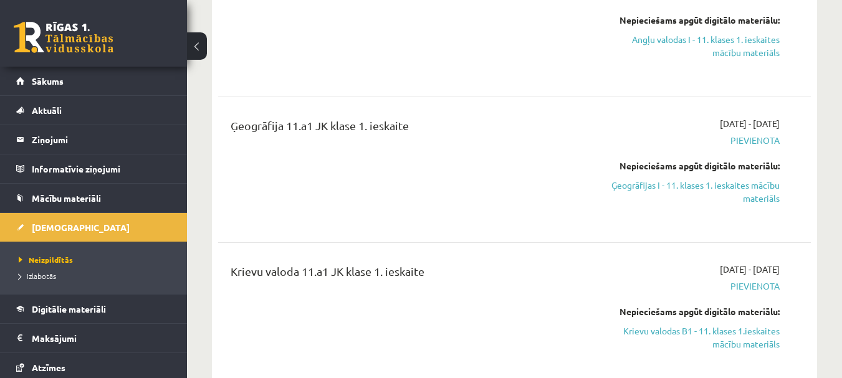
scroll to position [374, 0]
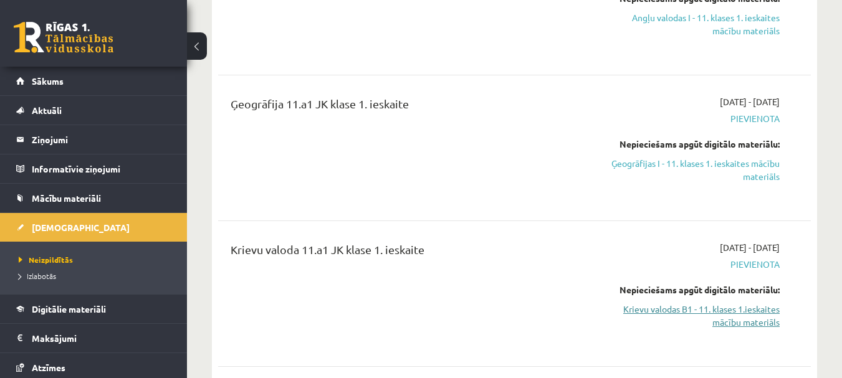
click at [707, 312] on link "Krievu valodas B1 - 11. klases 1.ieskaites mācību materiāls" at bounding box center [694, 316] width 171 height 26
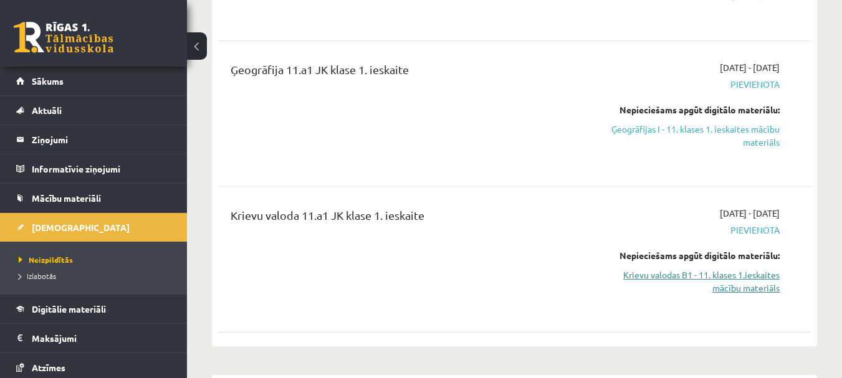
scroll to position [436, 0]
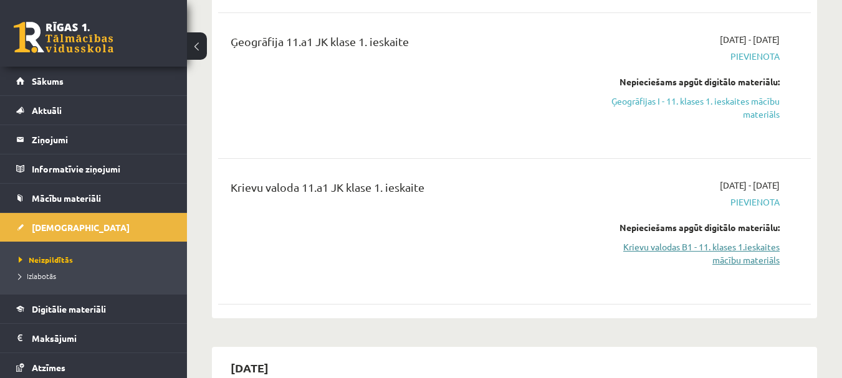
click at [693, 253] on link "Krievu valodas B1 - 11. klases 1.ieskaites mācību materiāls" at bounding box center [694, 254] width 171 height 26
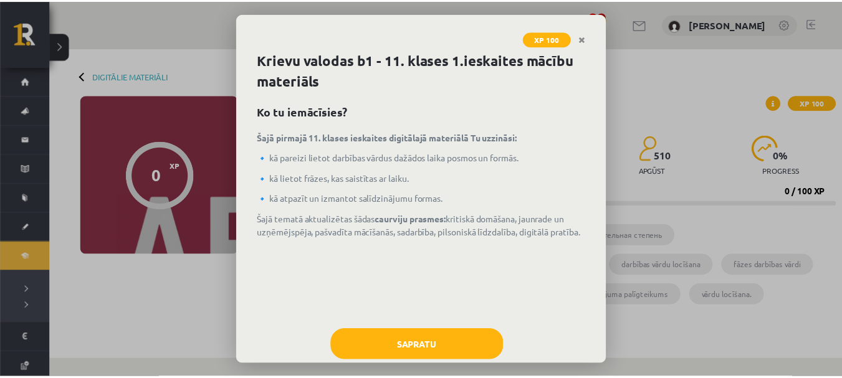
scroll to position [27, 0]
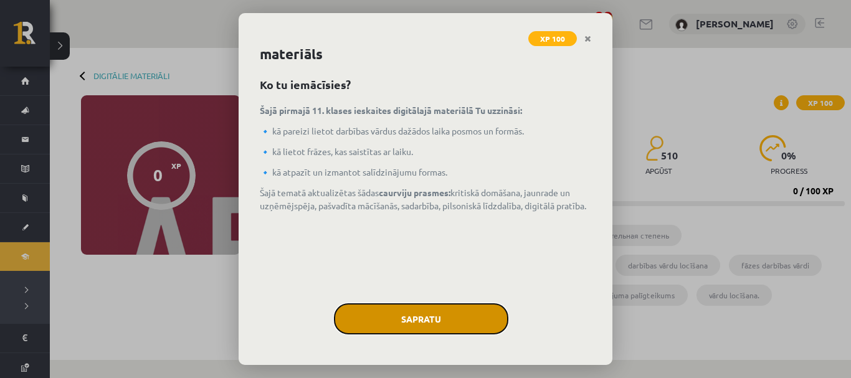
click at [413, 315] on button "Sapratu" at bounding box center [421, 319] width 175 height 31
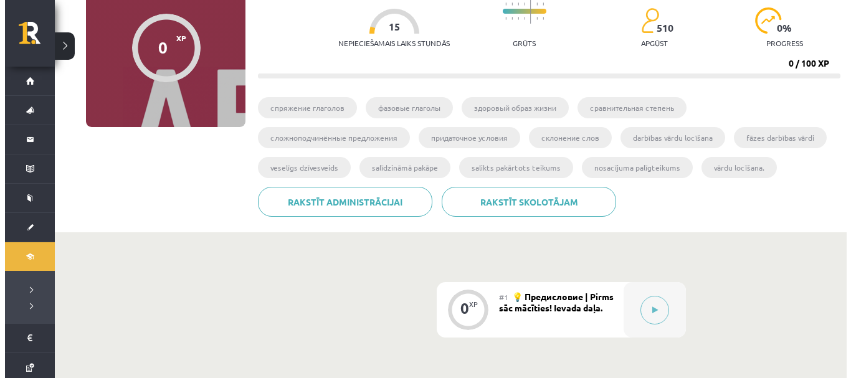
scroll to position [187, 0]
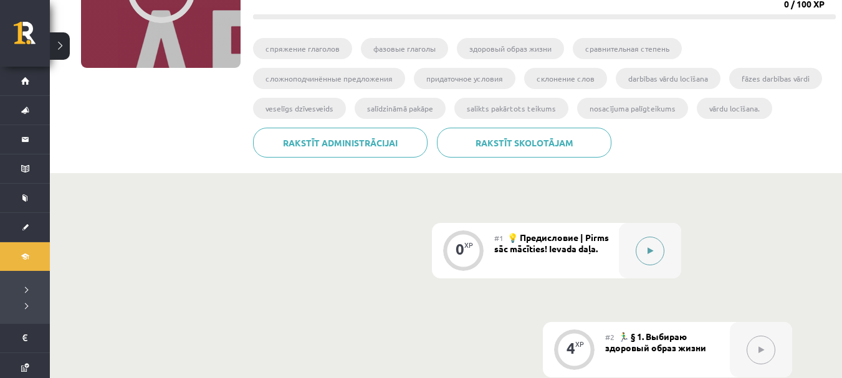
click at [645, 253] on button at bounding box center [650, 251] width 29 height 29
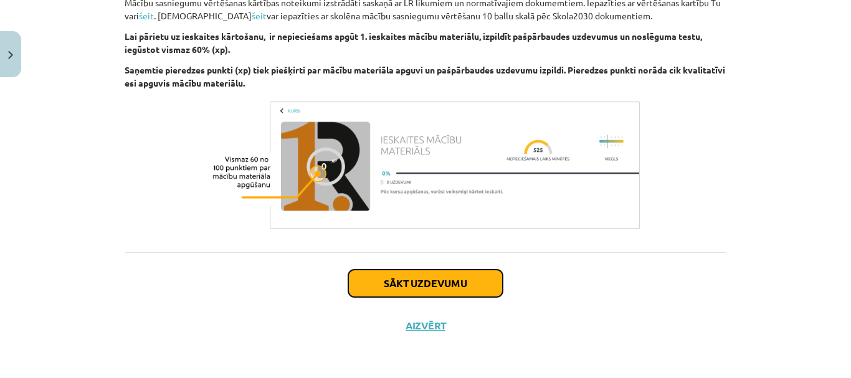
click at [391, 285] on button "Sākt uzdevumu" at bounding box center [425, 283] width 155 height 27
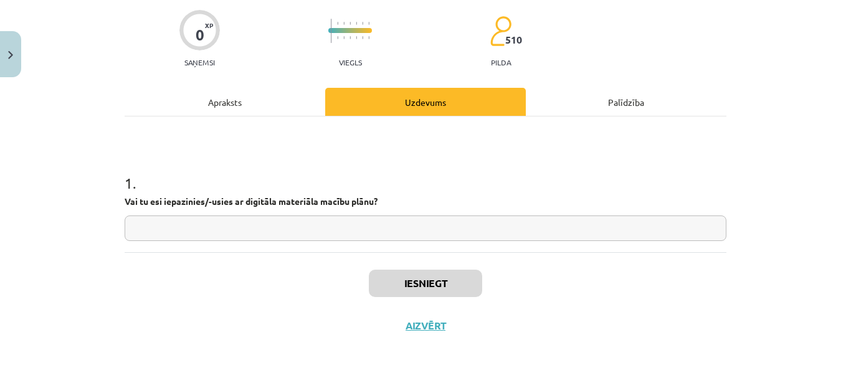
scroll to position [31, 0]
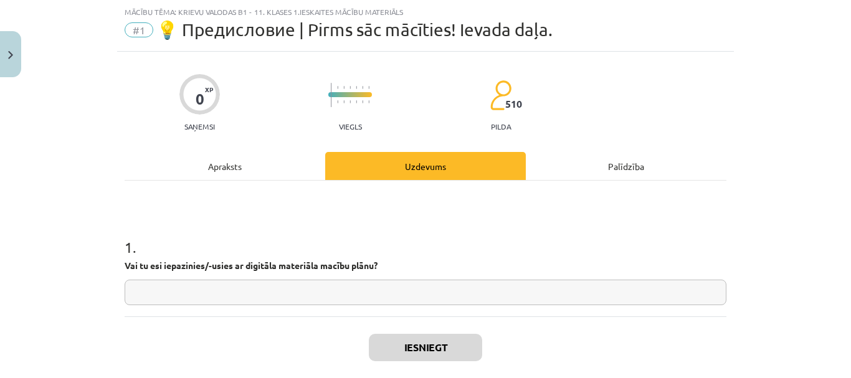
click at [393, 290] on input "text" at bounding box center [426, 293] width 602 height 26
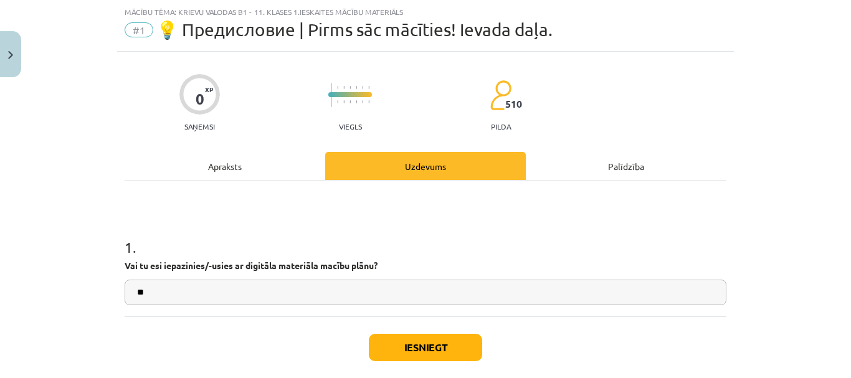
type input "**"
click at [429, 352] on button "Iesniegt" at bounding box center [425, 347] width 113 height 27
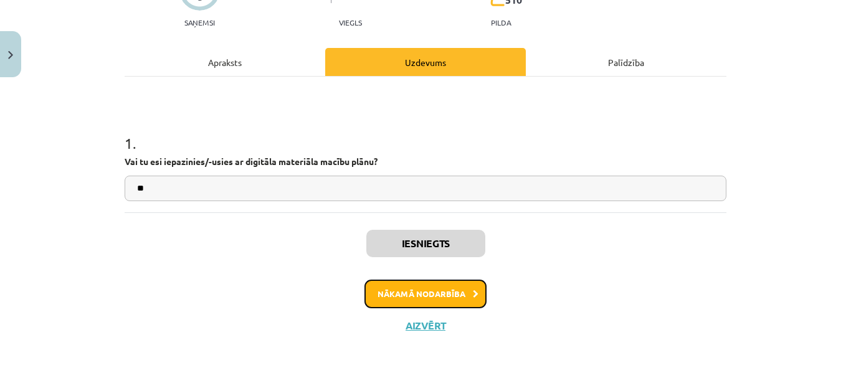
click at [412, 298] on button "Nākamā nodarbība" at bounding box center [426, 294] width 122 height 29
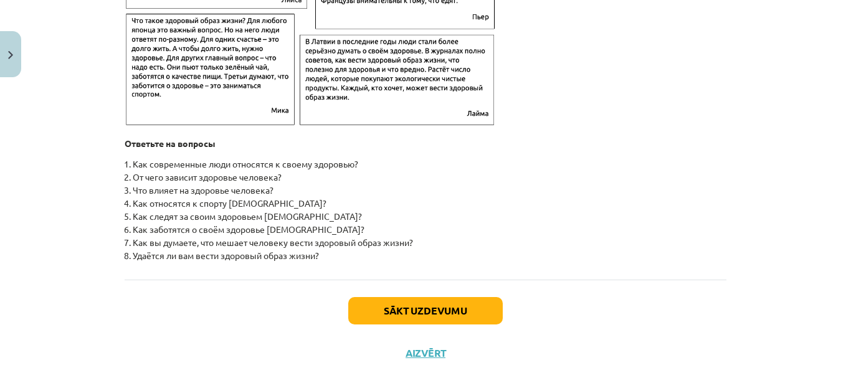
scroll to position [2079, 0]
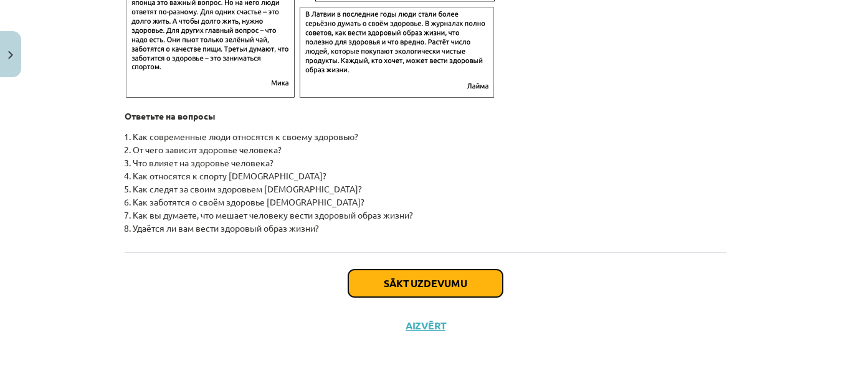
click at [428, 284] on button "Sākt uzdevumu" at bounding box center [425, 283] width 155 height 27
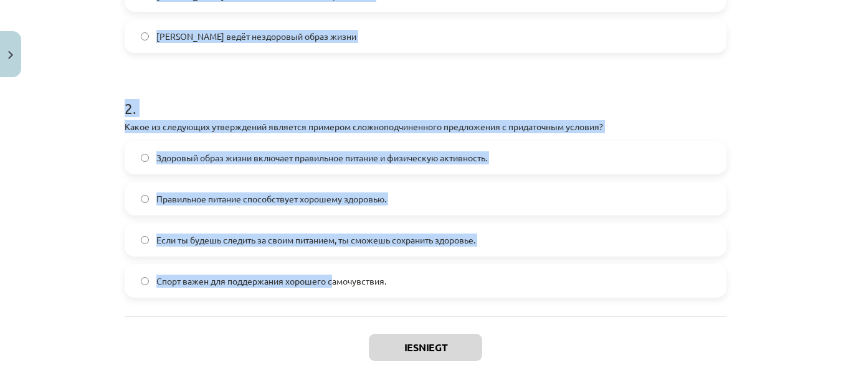
scroll to position [490, 0]
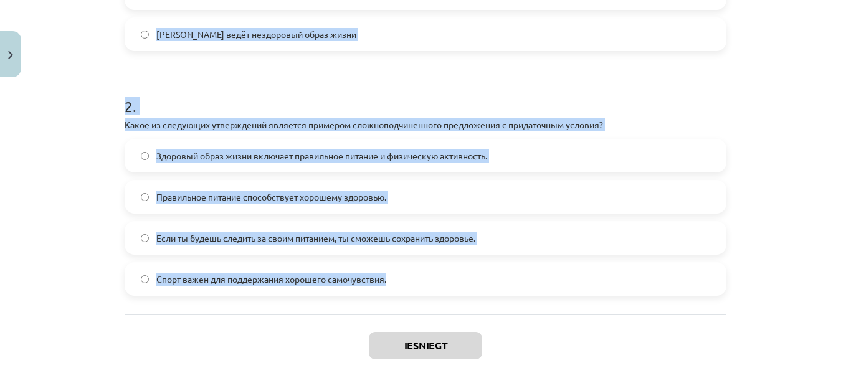
drag, startPoint x: 118, startPoint y: 36, endPoint x: 390, endPoint y: 289, distance: 371.8
click at [390, 289] on div "4 XP Saņemsi Grūts 510 pilda Apraksts Uzdevums Palīdzība 1 . Прочитайте текст и…" at bounding box center [425, 1] width 617 height 817
copy form "5 . Loremipsum dolor s ametcons ad elitse "Doeiu tempo incid utlab Etdo, magna …"
